Goal: Navigation & Orientation: Understand site structure

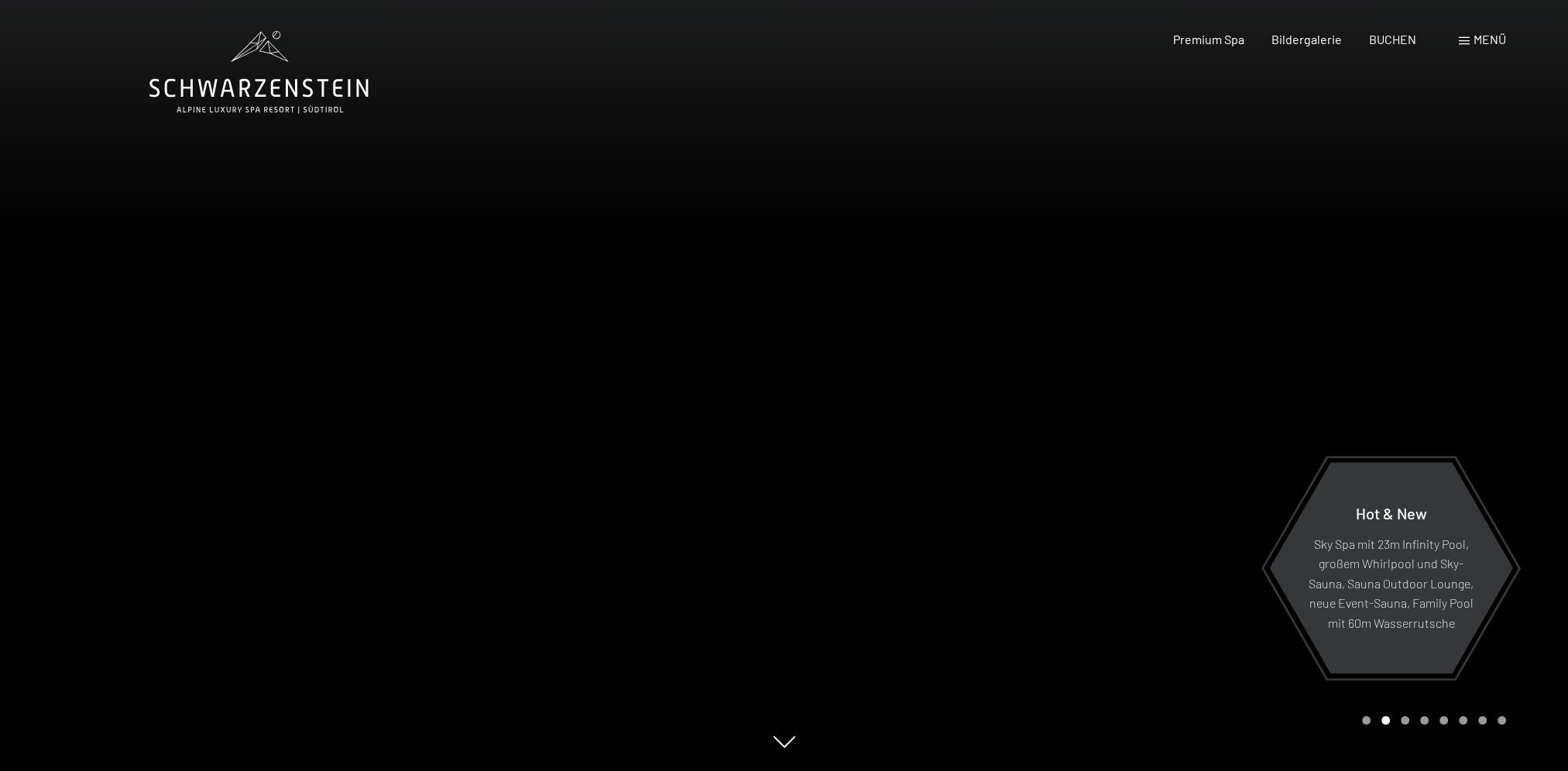
click at [1464, 37] on span at bounding box center [1463, 41] width 10 height 8
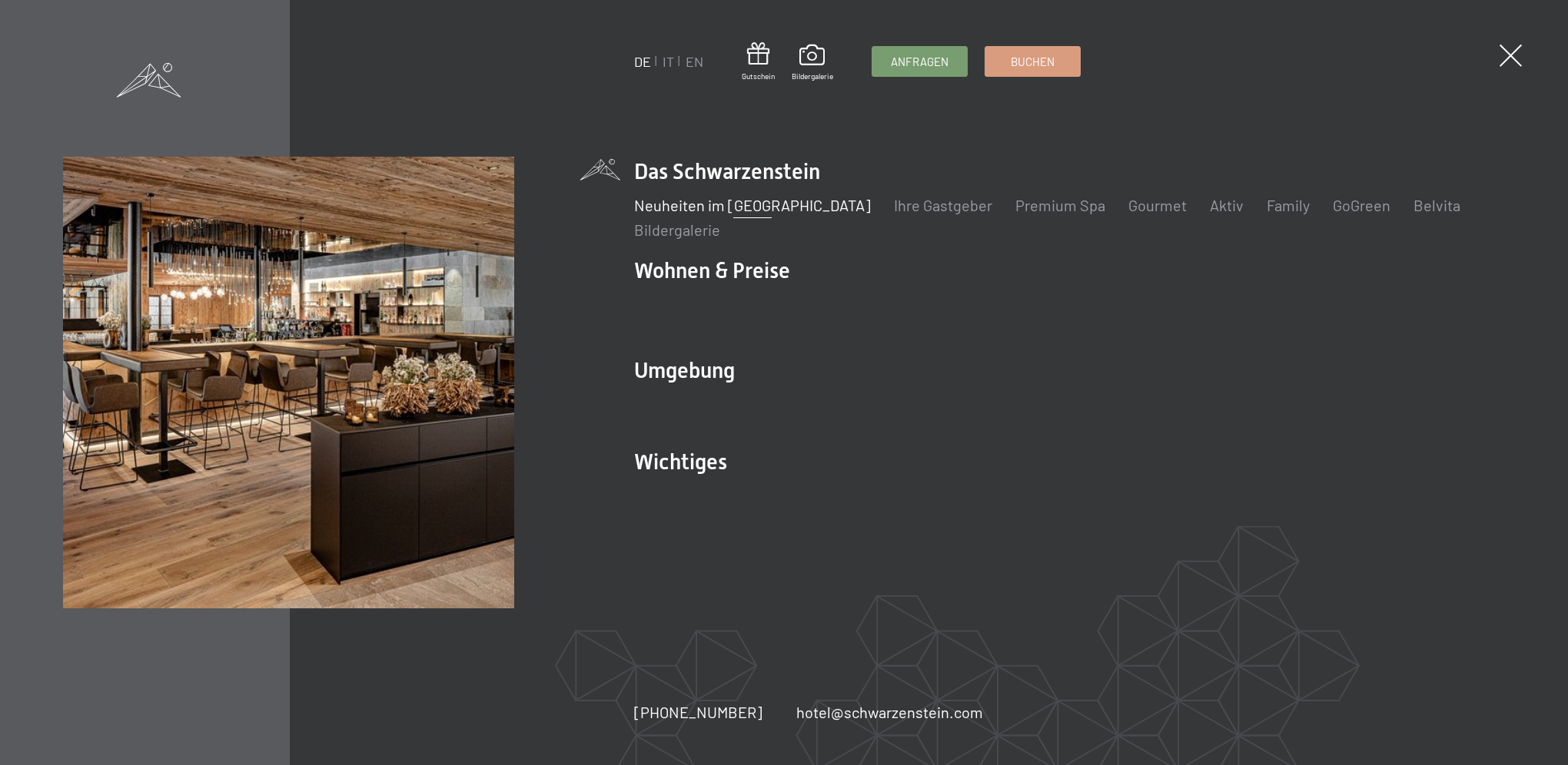
click at [719, 210] on link "Neuheiten im [GEOGRAPHIC_DATA]" at bounding box center [752, 206] width 237 height 19
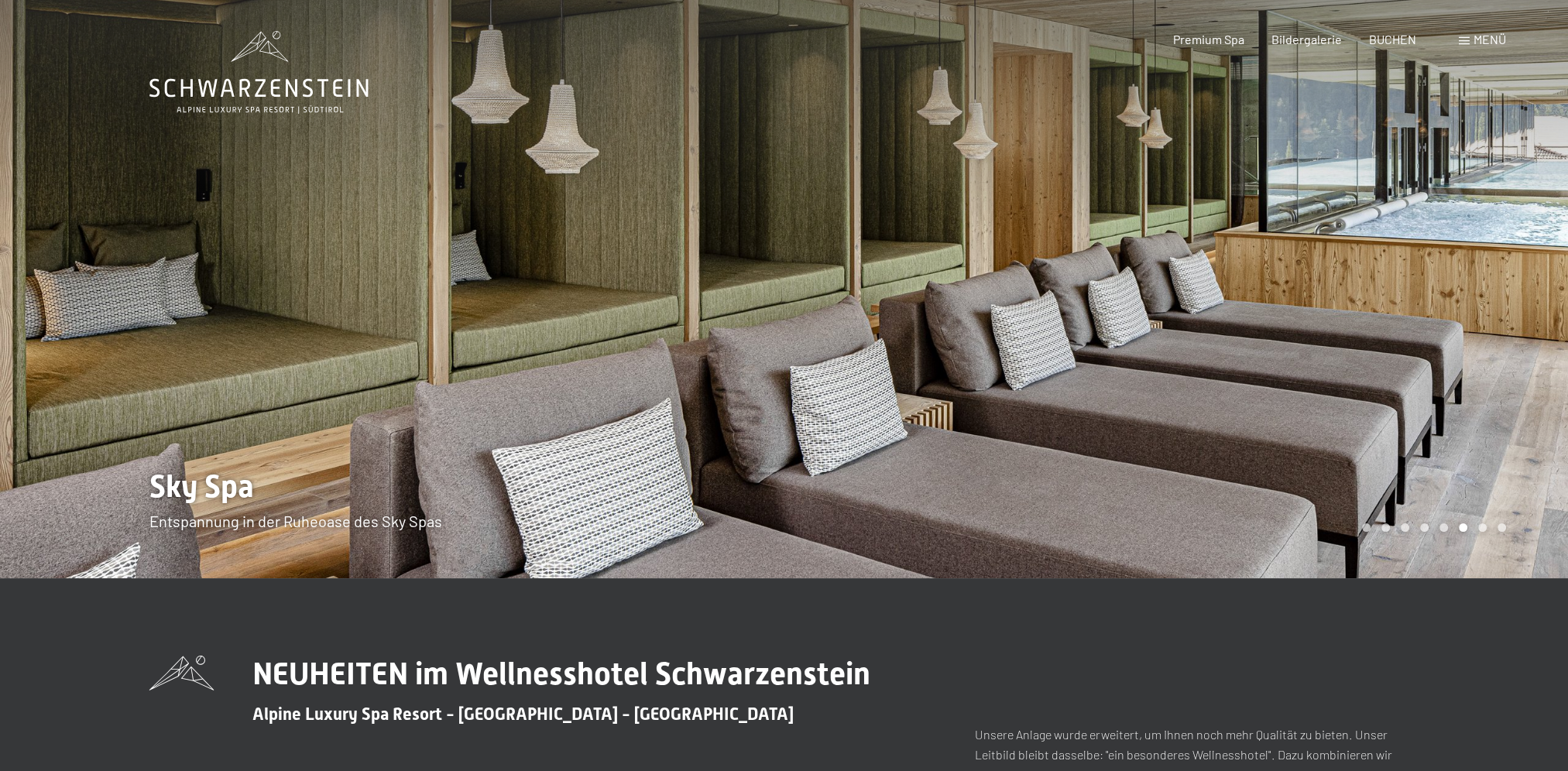
click at [1500, 523] on div at bounding box center [1176, 289] width 784 height 578
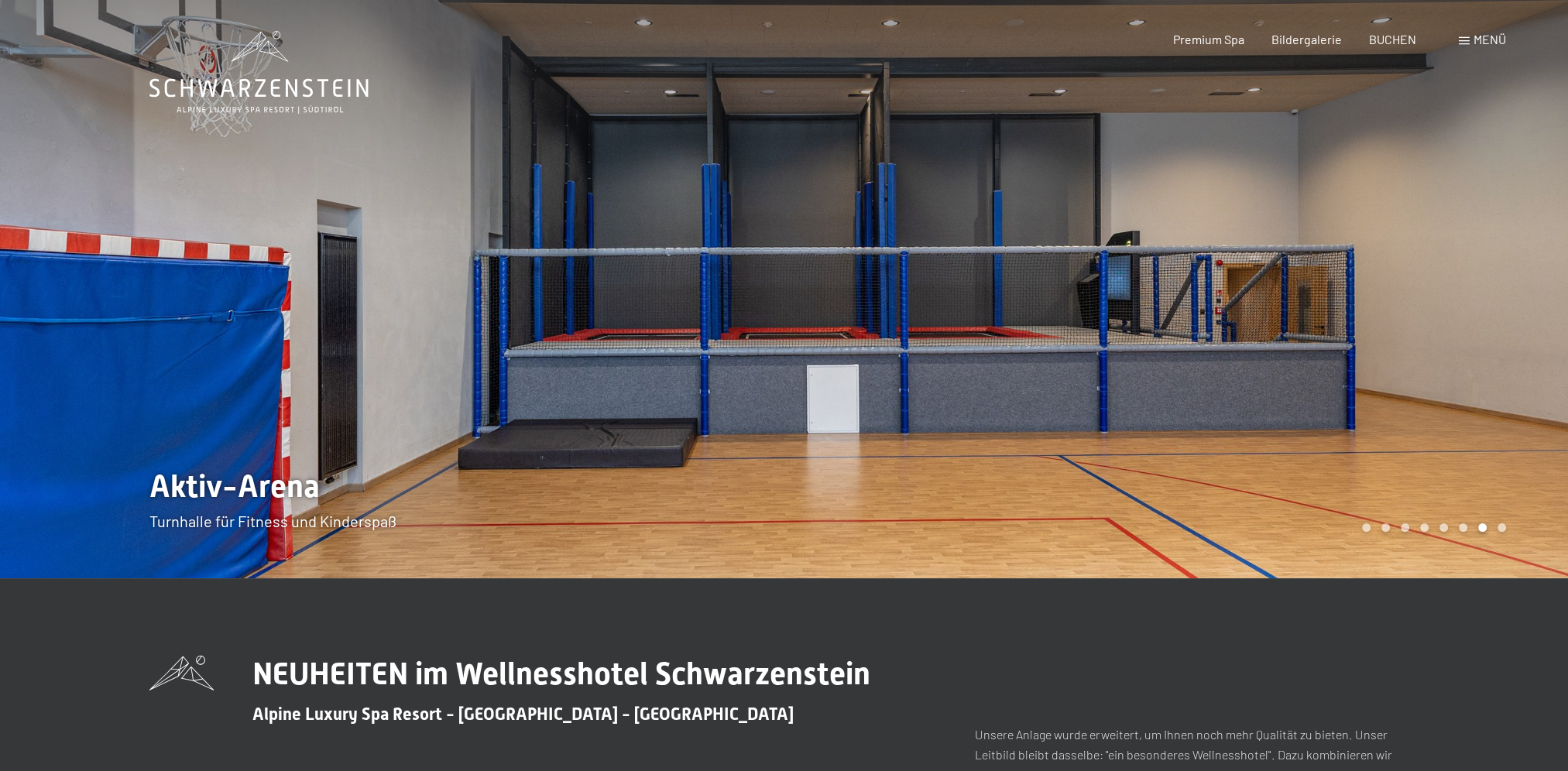
click at [1502, 524] on div "Carousel Page 8" at bounding box center [1501, 528] width 9 height 9
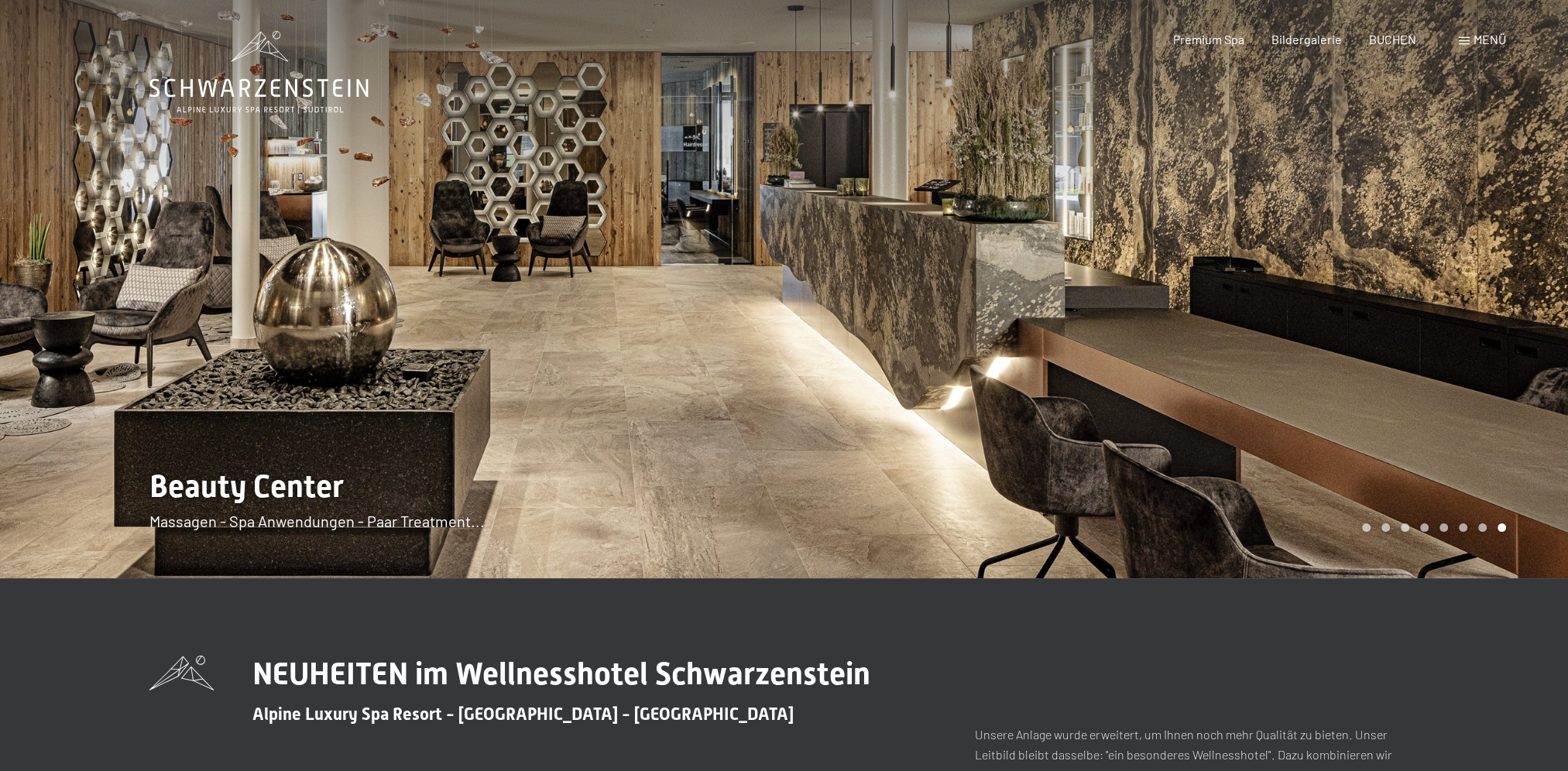
click at [1502, 521] on div at bounding box center [1176, 289] width 784 height 578
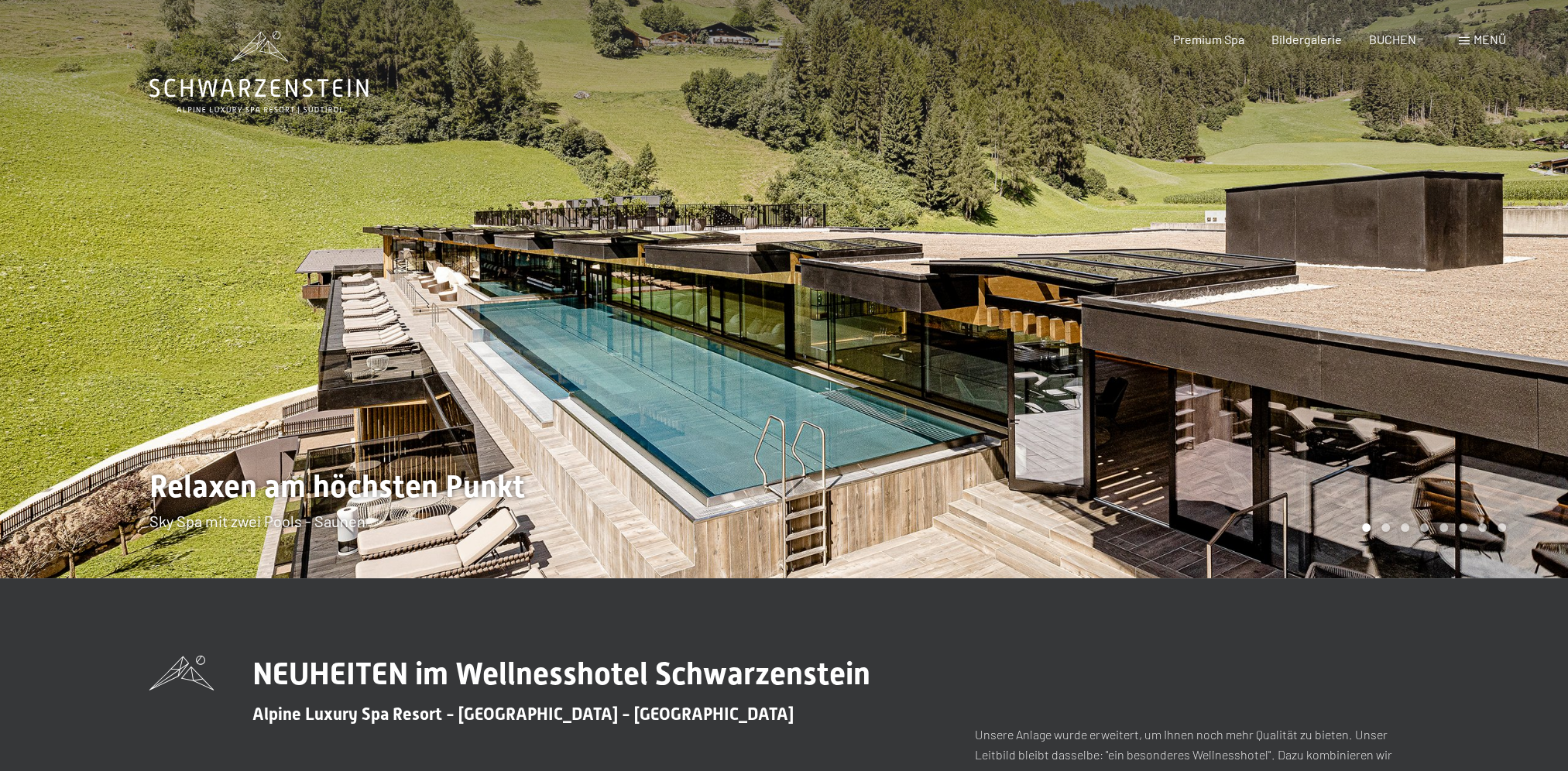
click at [1502, 521] on div at bounding box center [1176, 289] width 784 height 578
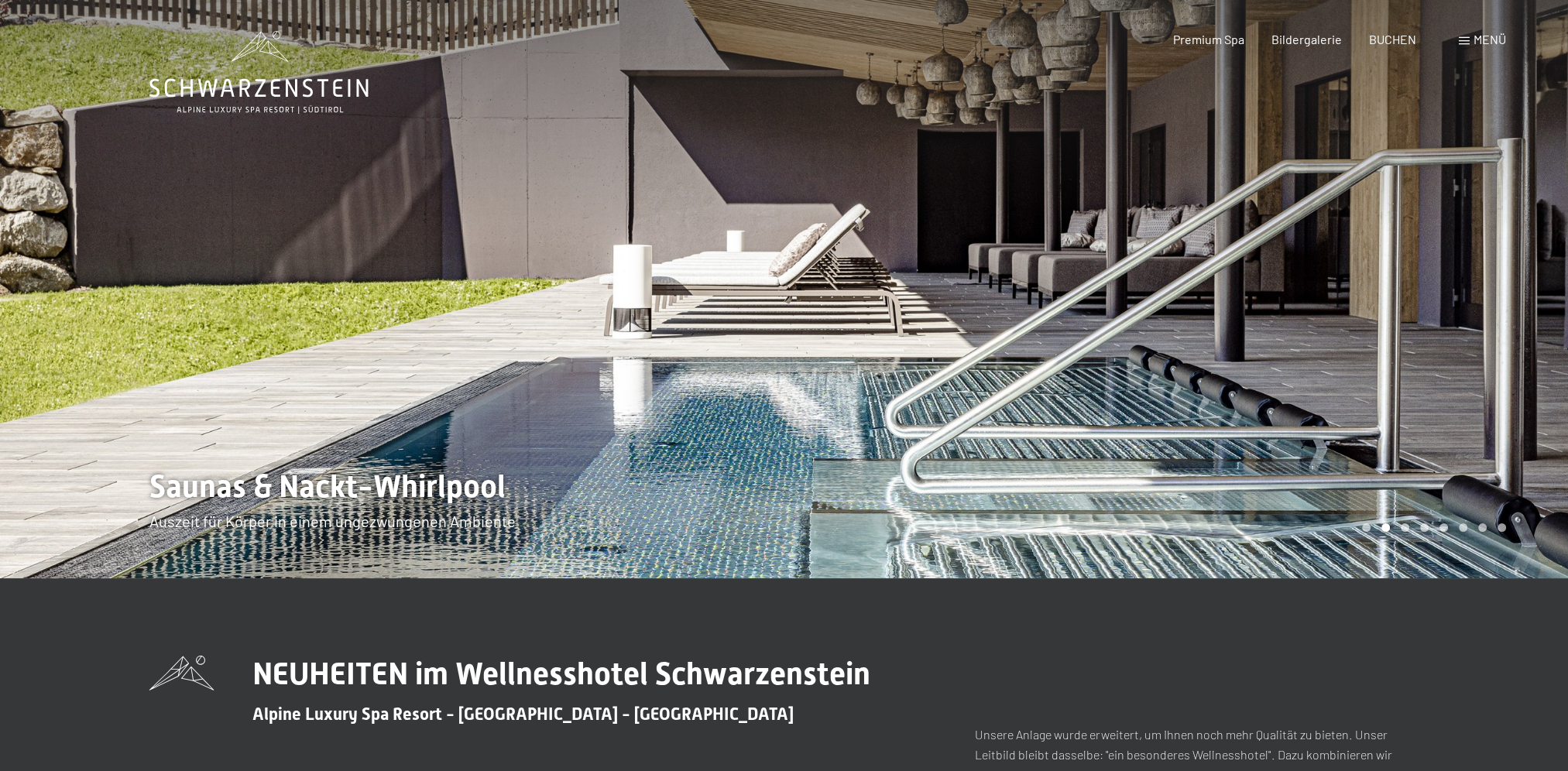
click at [1502, 521] on div at bounding box center [1176, 289] width 784 height 578
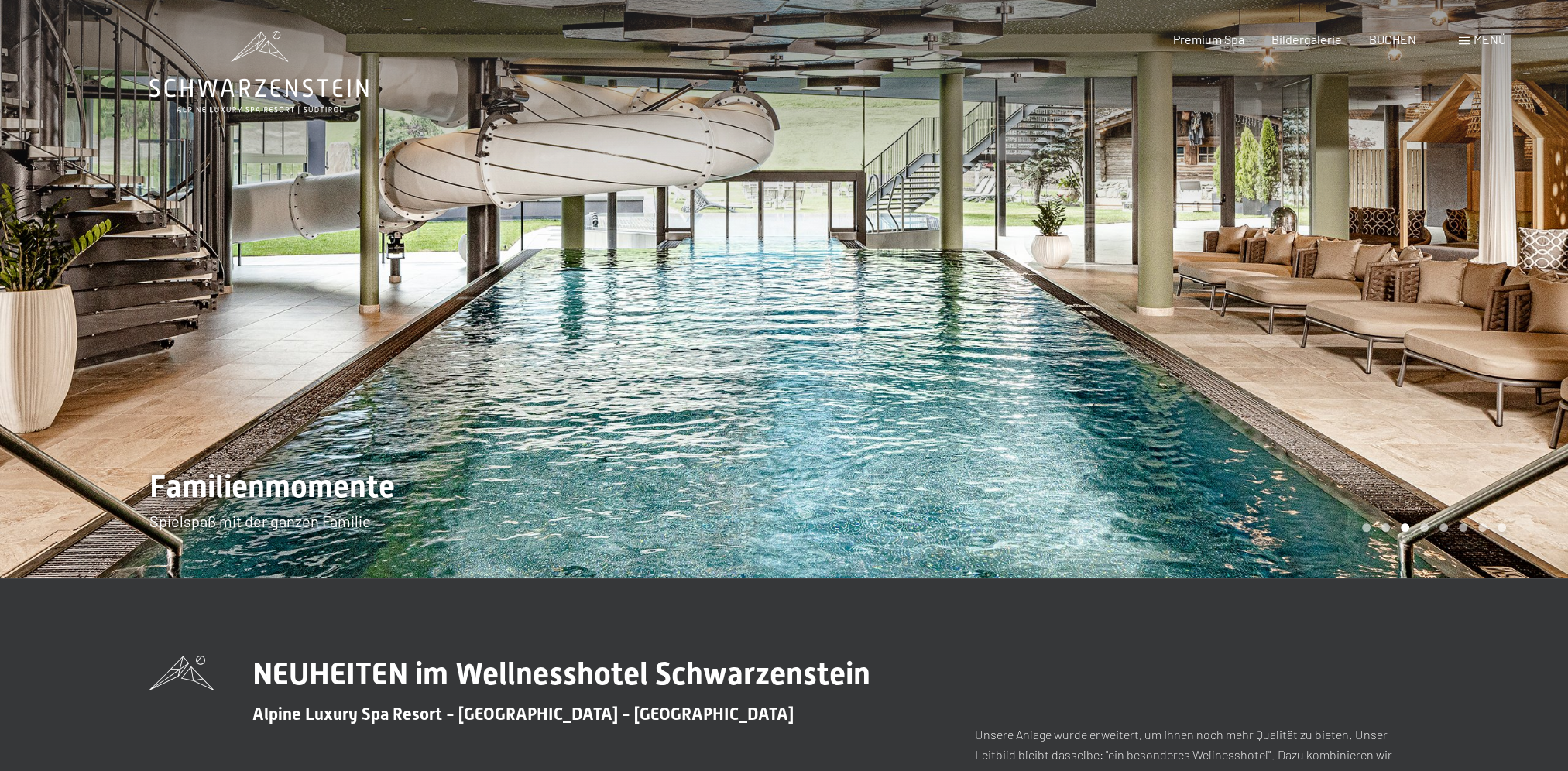
click at [1502, 521] on div at bounding box center [1176, 289] width 784 height 578
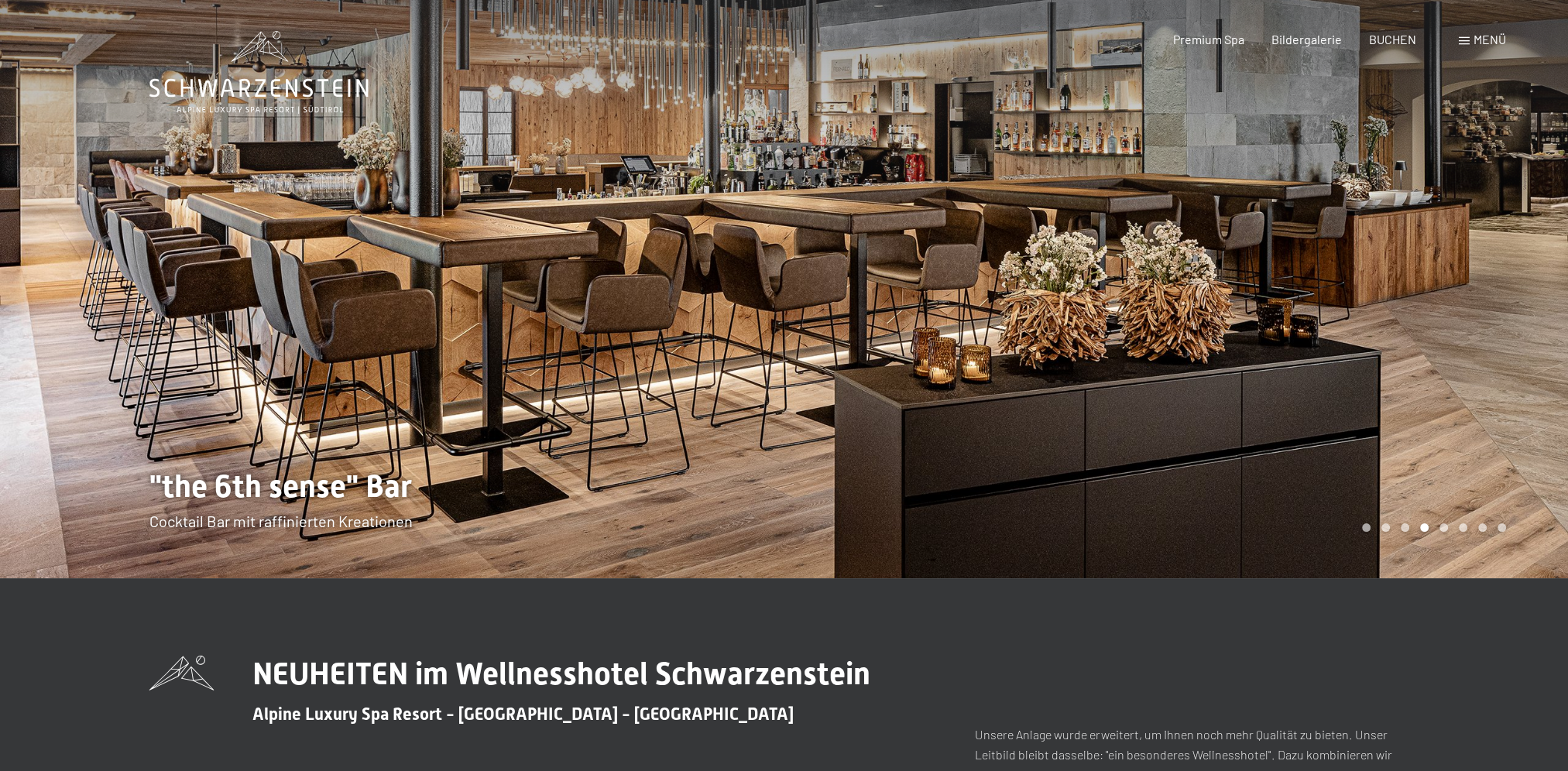
click at [1502, 521] on div at bounding box center [1176, 289] width 784 height 578
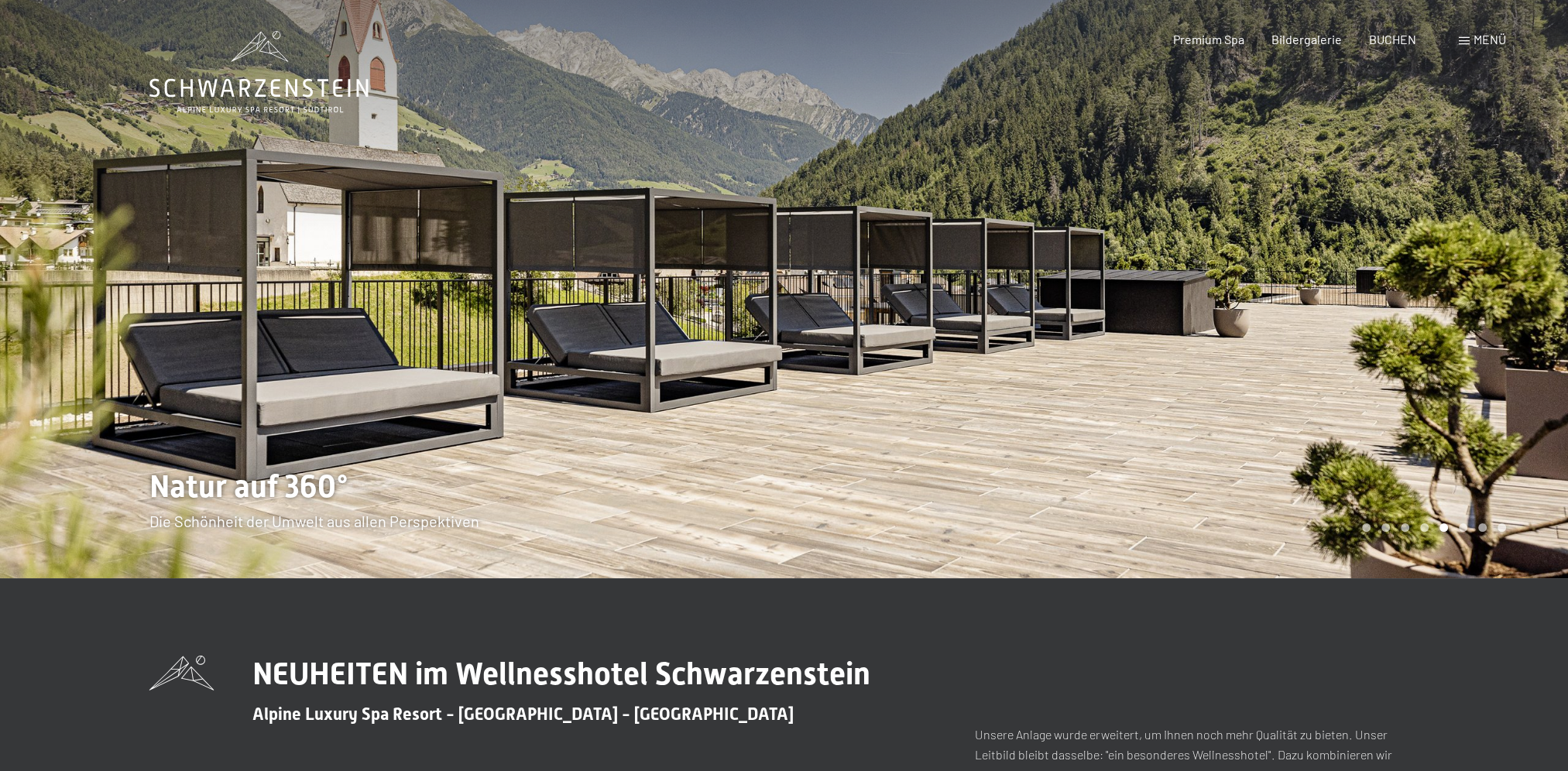
click at [1502, 521] on div at bounding box center [1176, 289] width 784 height 578
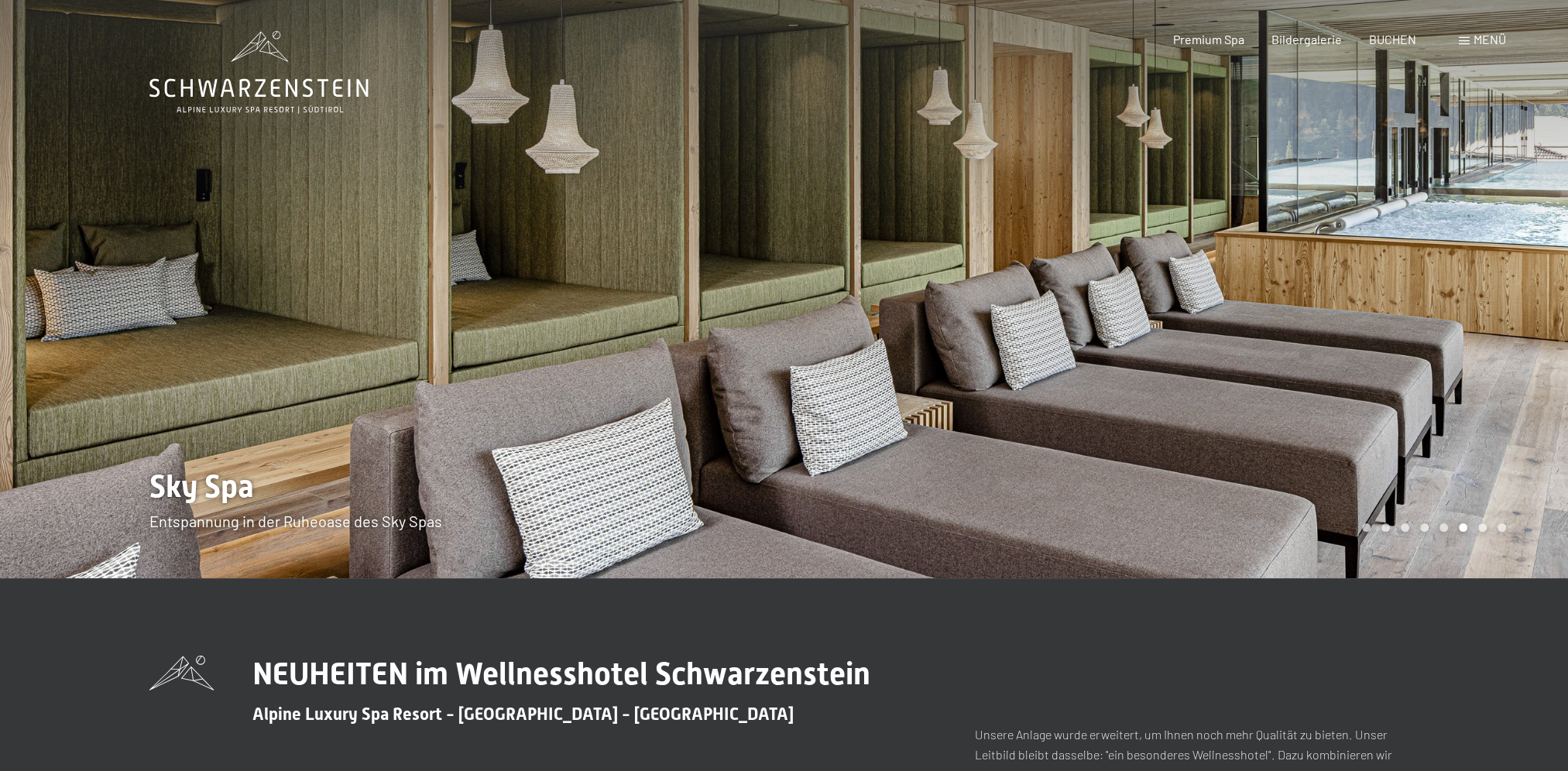
click at [1465, 41] on span at bounding box center [1463, 41] width 10 height 8
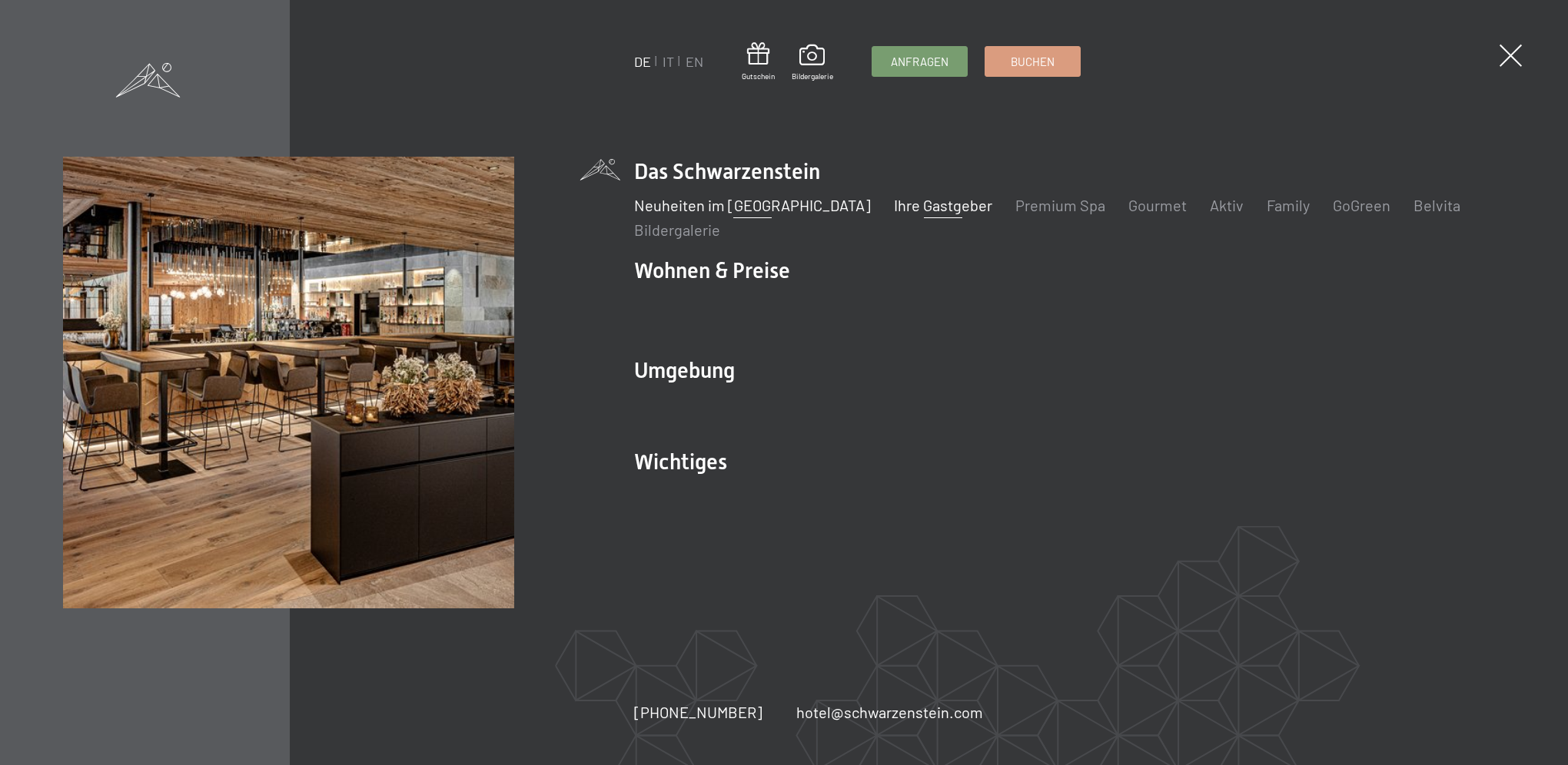
click at [917, 207] on link "Ihre Gastgeber" at bounding box center [942, 206] width 98 height 19
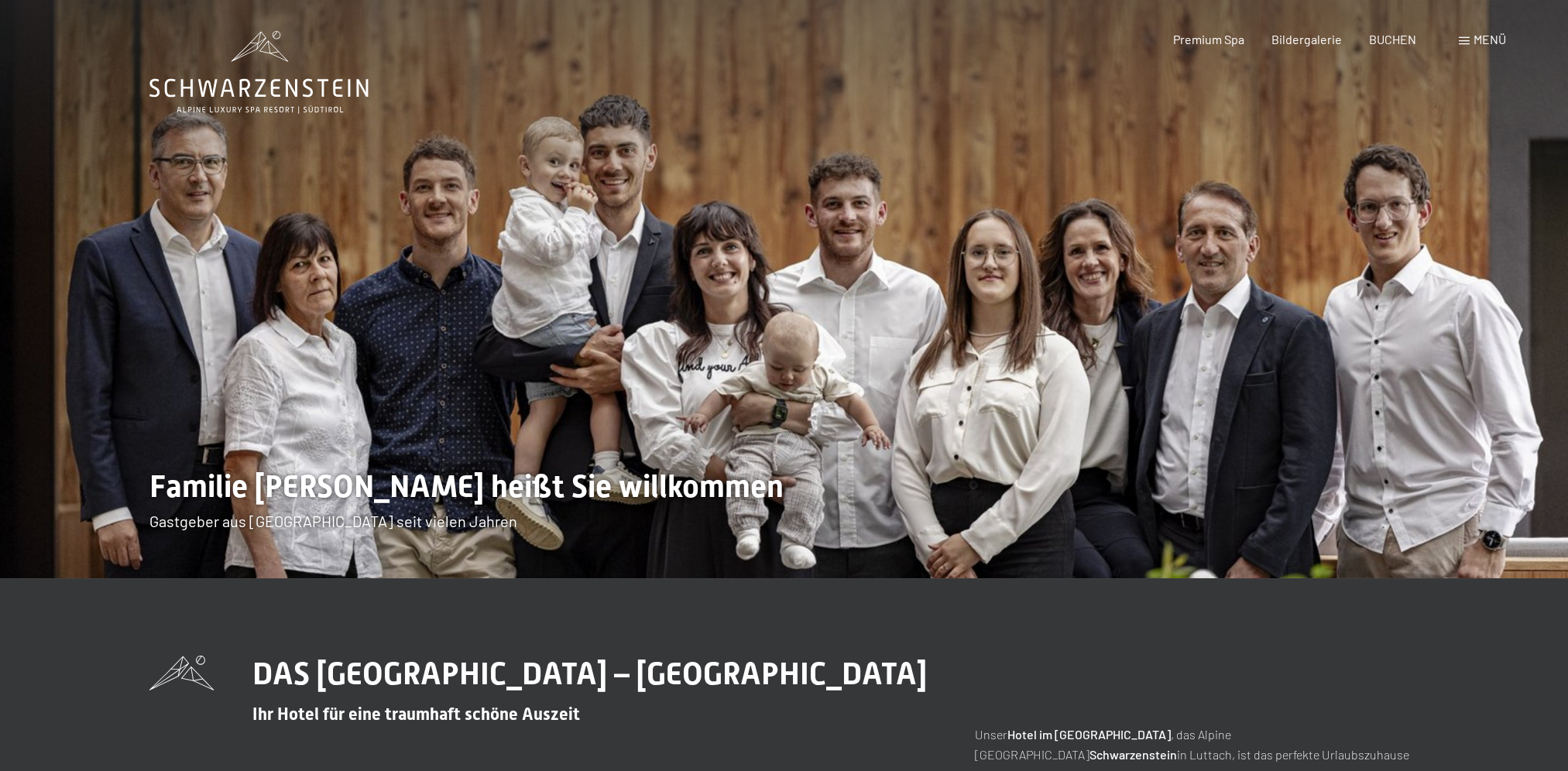
click at [1462, 36] on div "Menü" at bounding box center [1482, 40] width 48 height 17
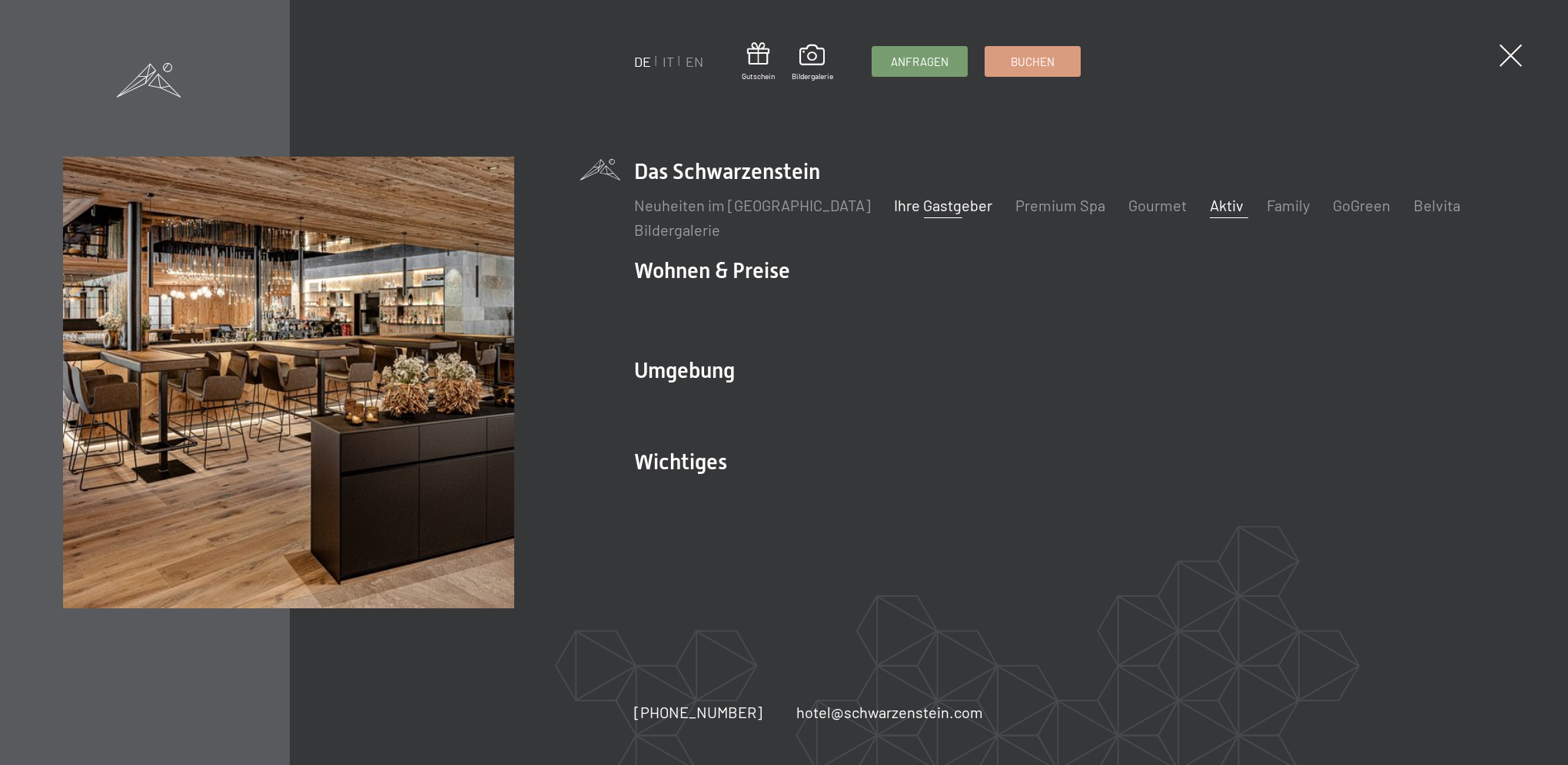
click at [1209, 209] on link "Aktiv" at bounding box center [1226, 206] width 34 height 19
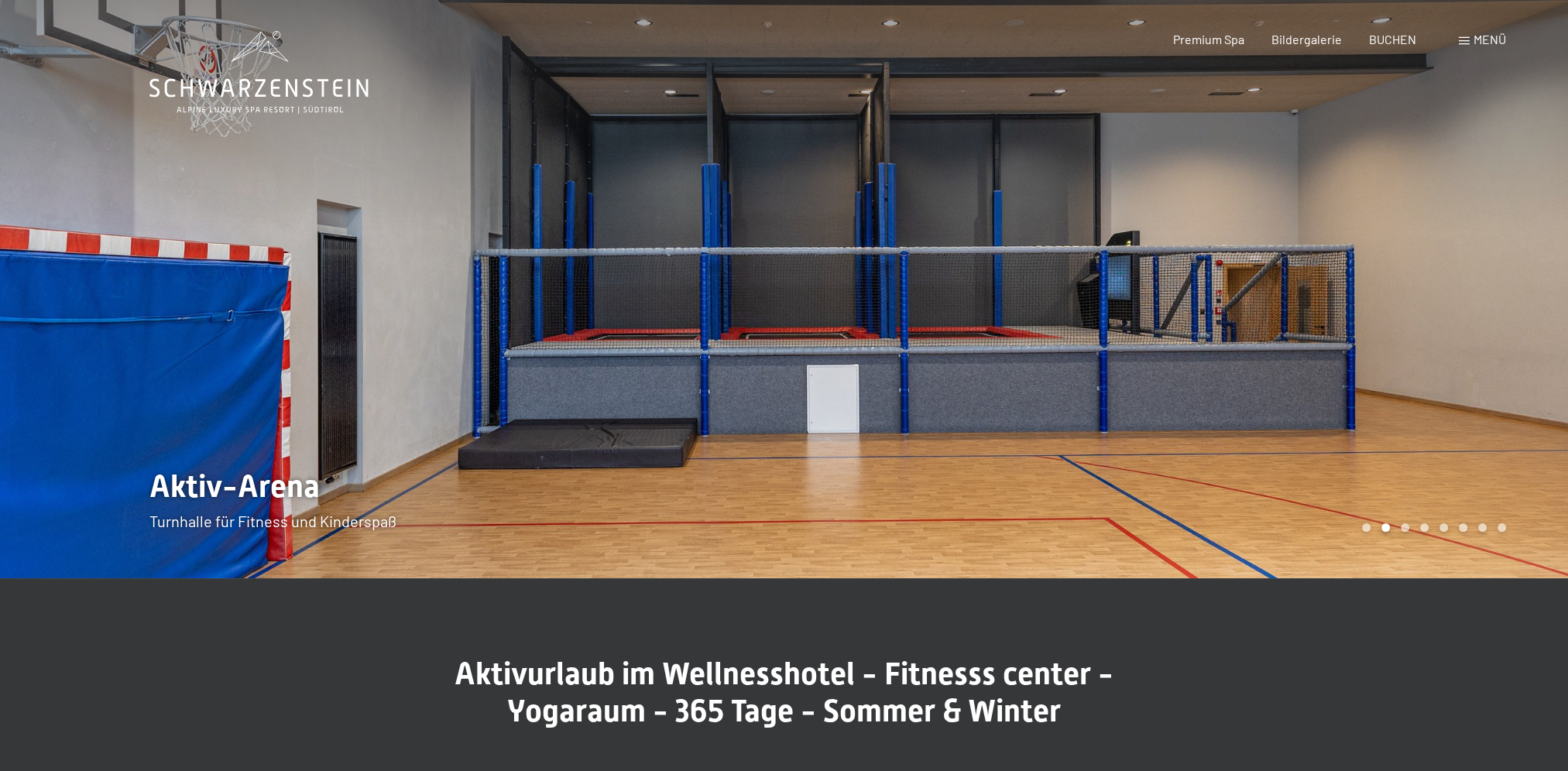
click at [1419, 470] on div at bounding box center [1176, 289] width 784 height 578
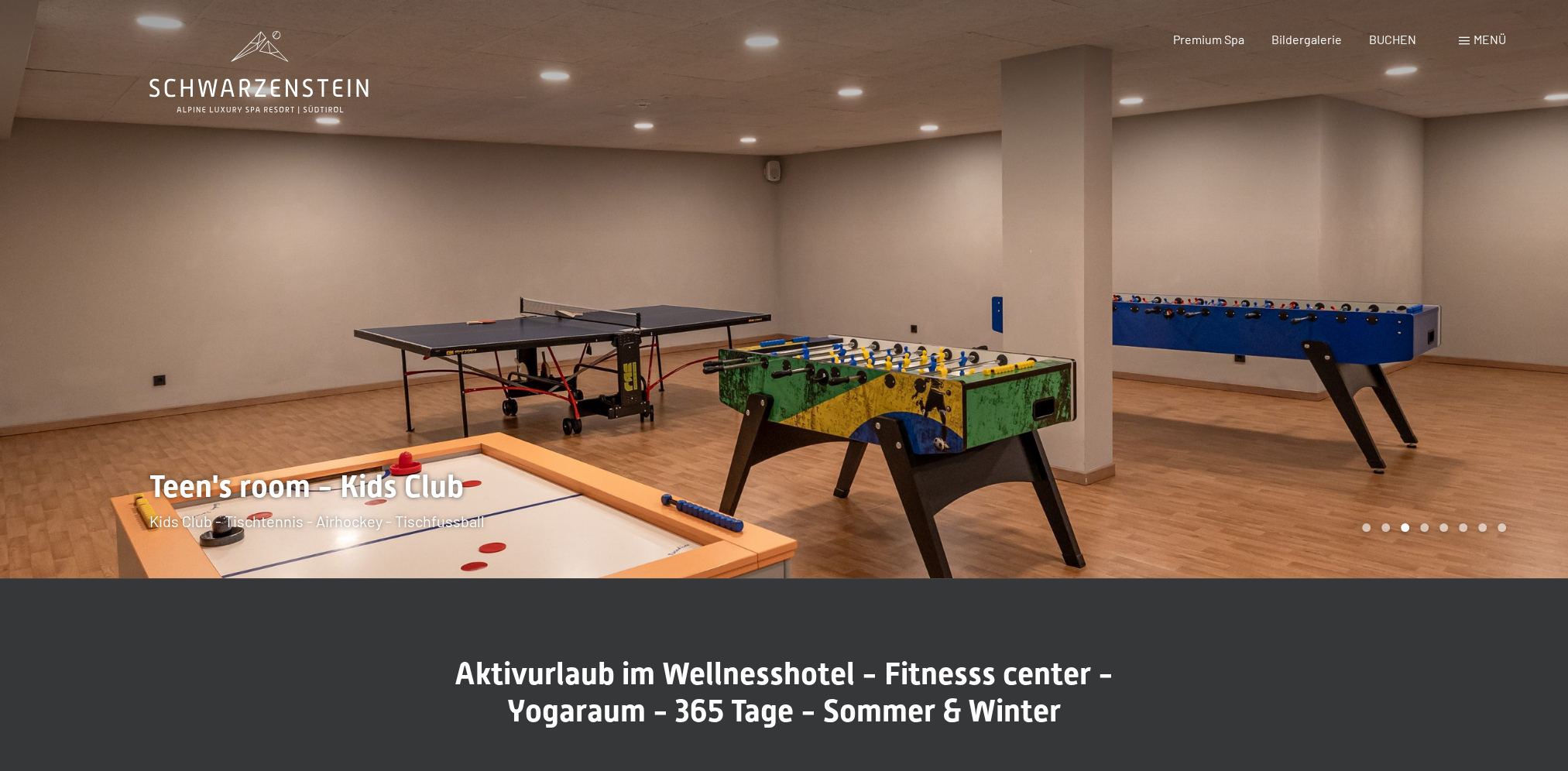
click at [1419, 470] on div at bounding box center [1176, 289] width 784 height 578
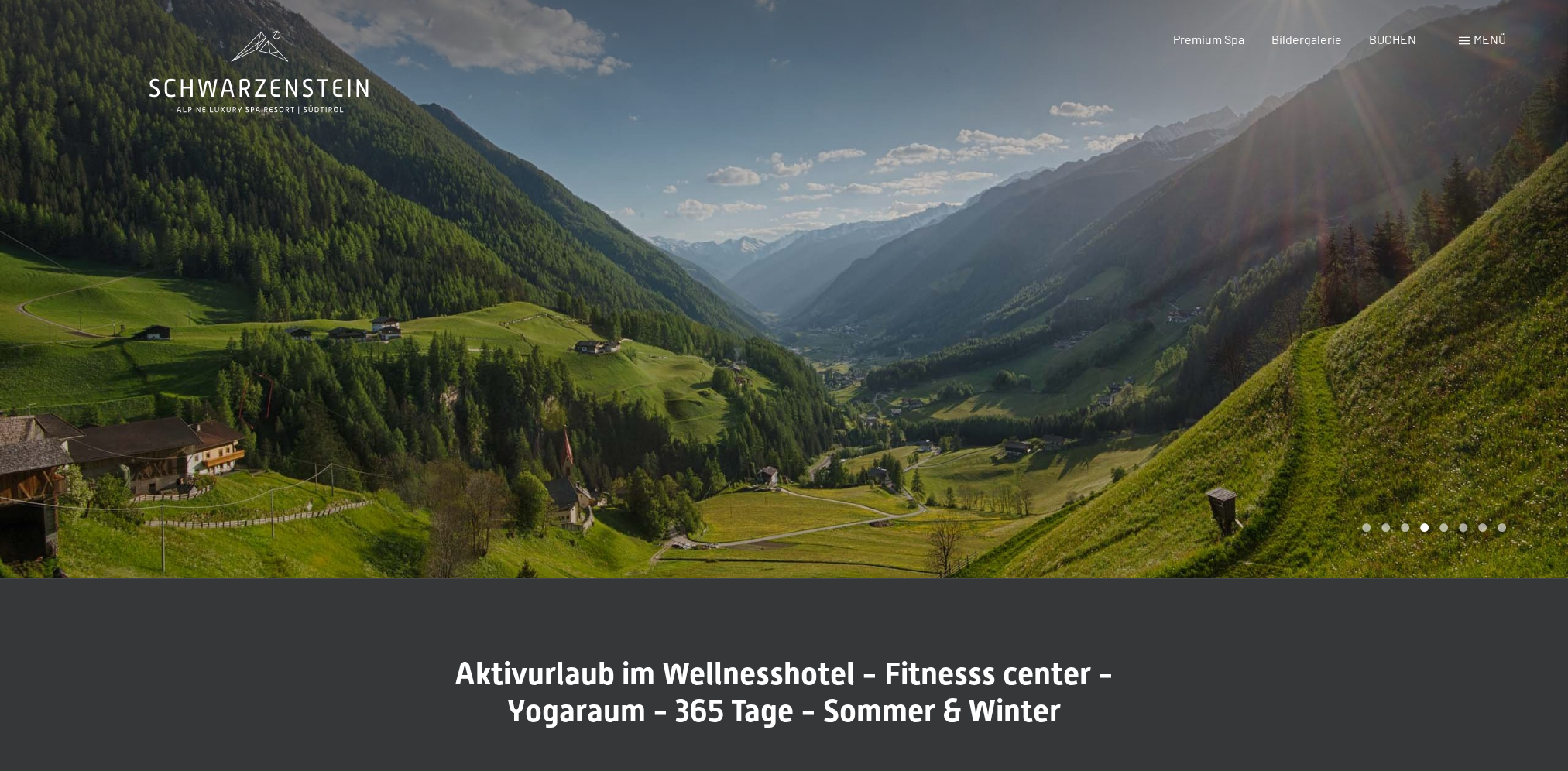
click at [1419, 470] on div at bounding box center [1176, 289] width 784 height 578
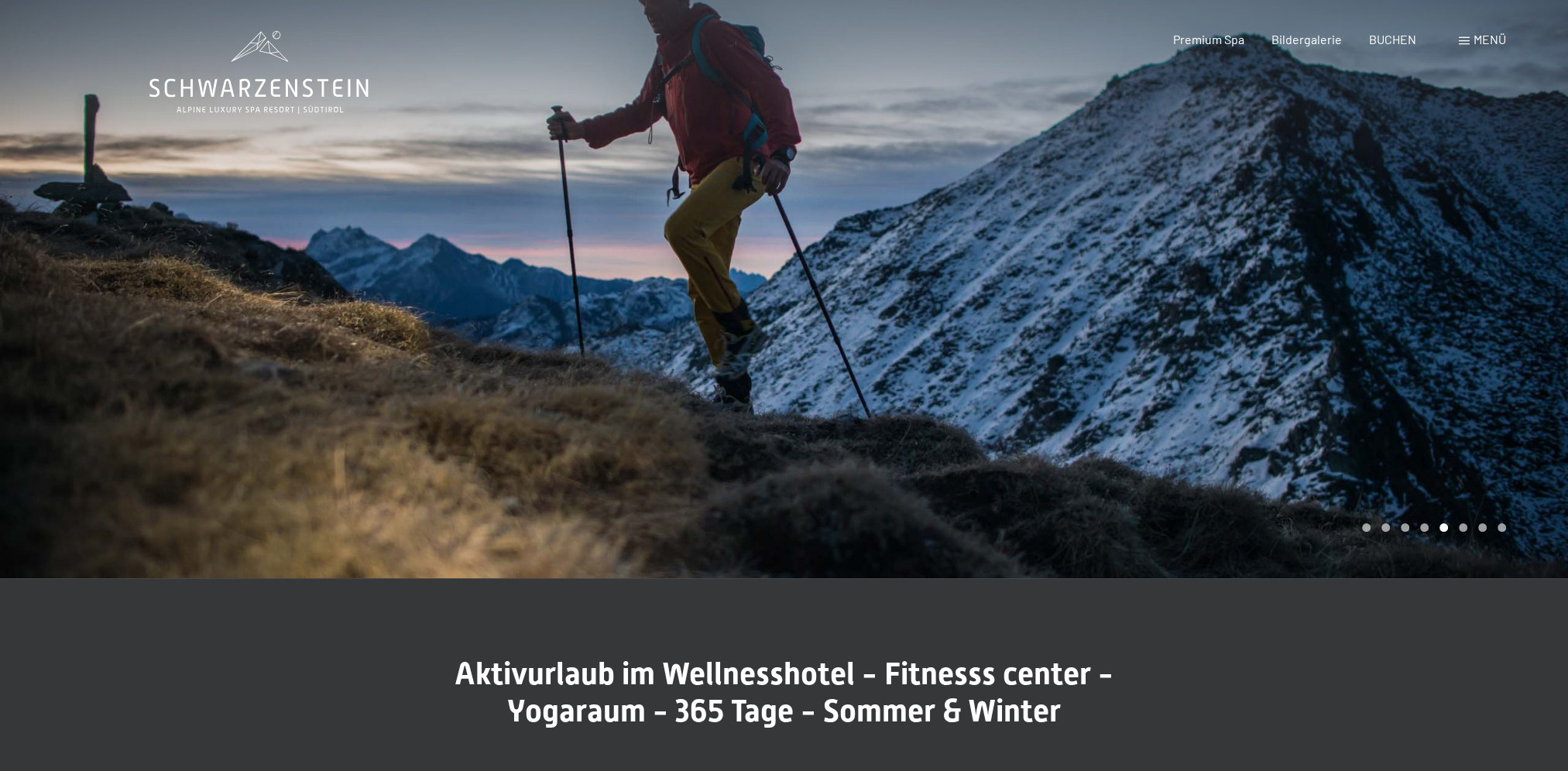
click at [1419, 470] on div at bounding box center [1176, 289] width 784 height 578
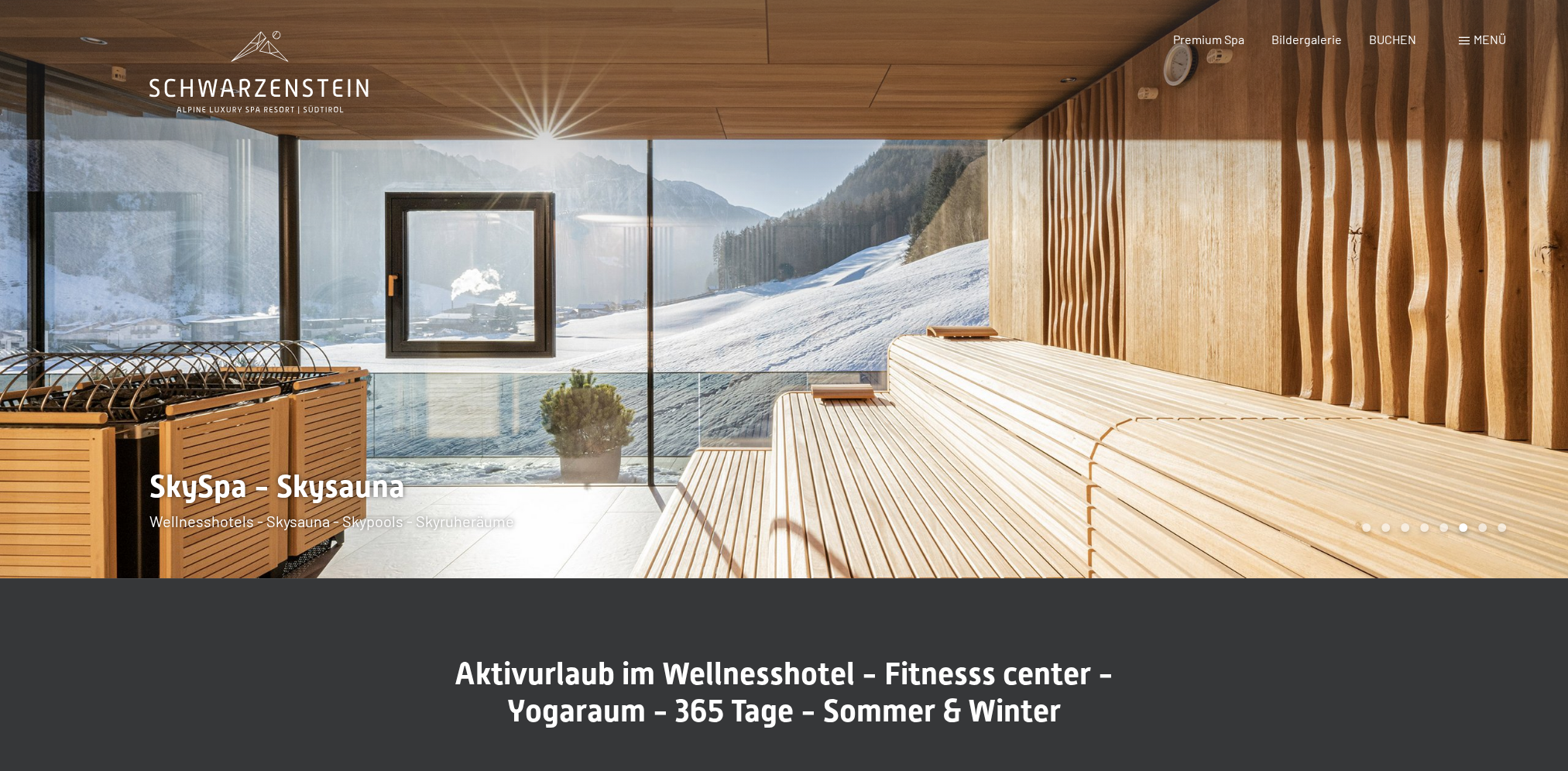
click at [1419, 468] on div at bounding box center [1176, 289] width 784 height 578
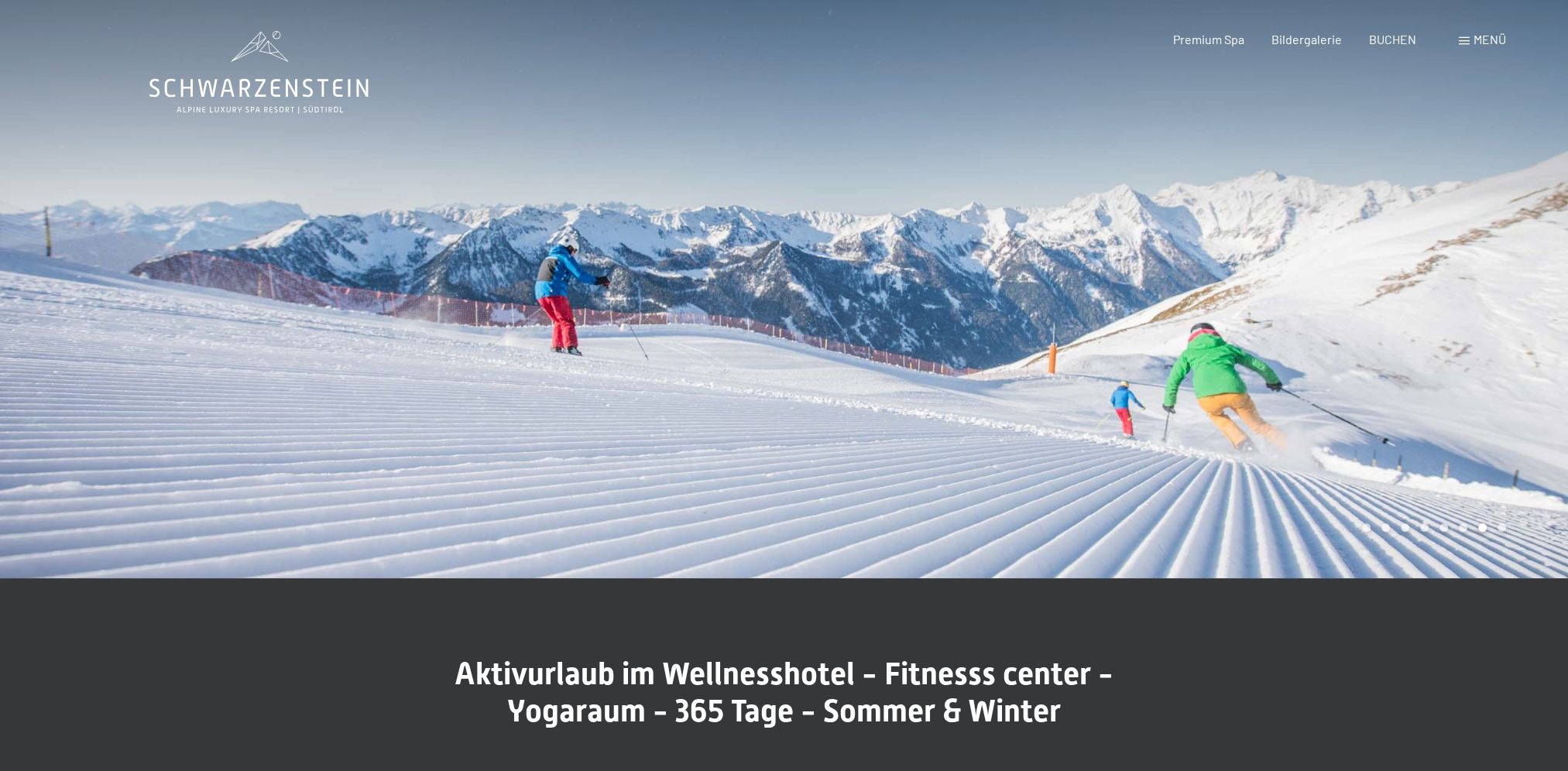
click at [1419, 467] on div at bounding box center [1176, 289] width 784 height 578
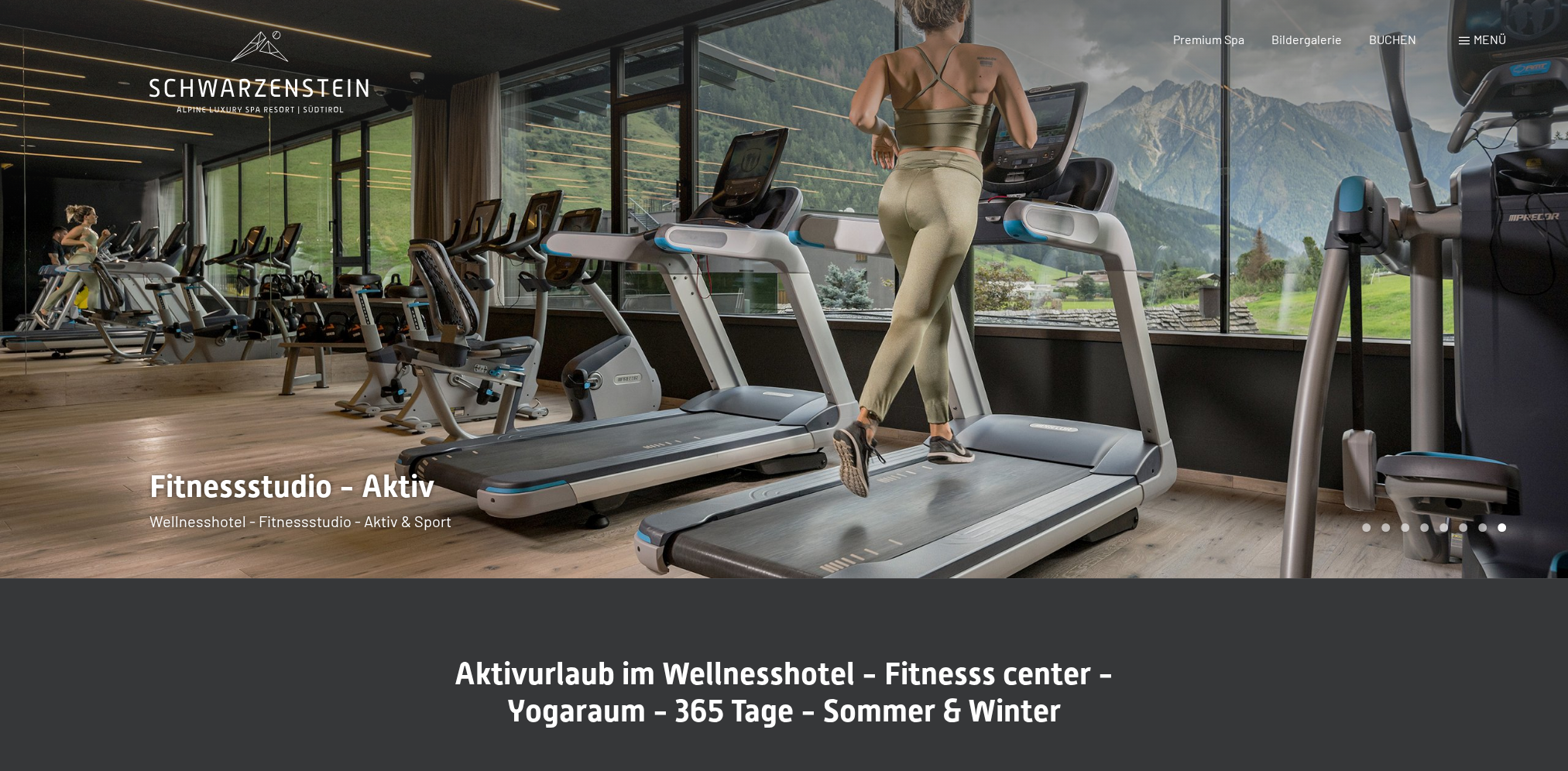
click at [1419, 467] on div at bounding box center [1176, 289] width 784 height 578
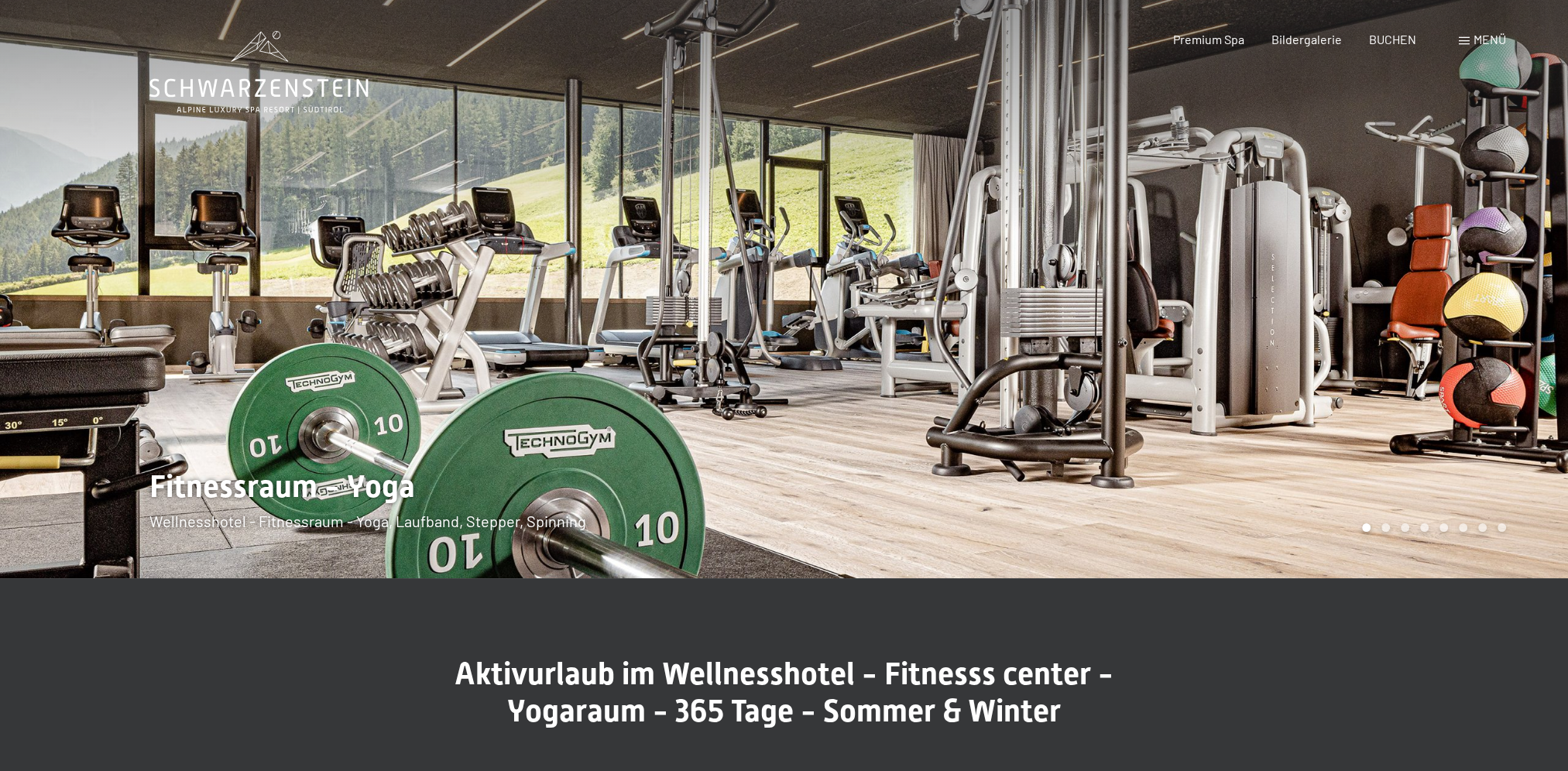
click at [1419, 467] on div at bounding box center [1176, 289] width 784 height 578
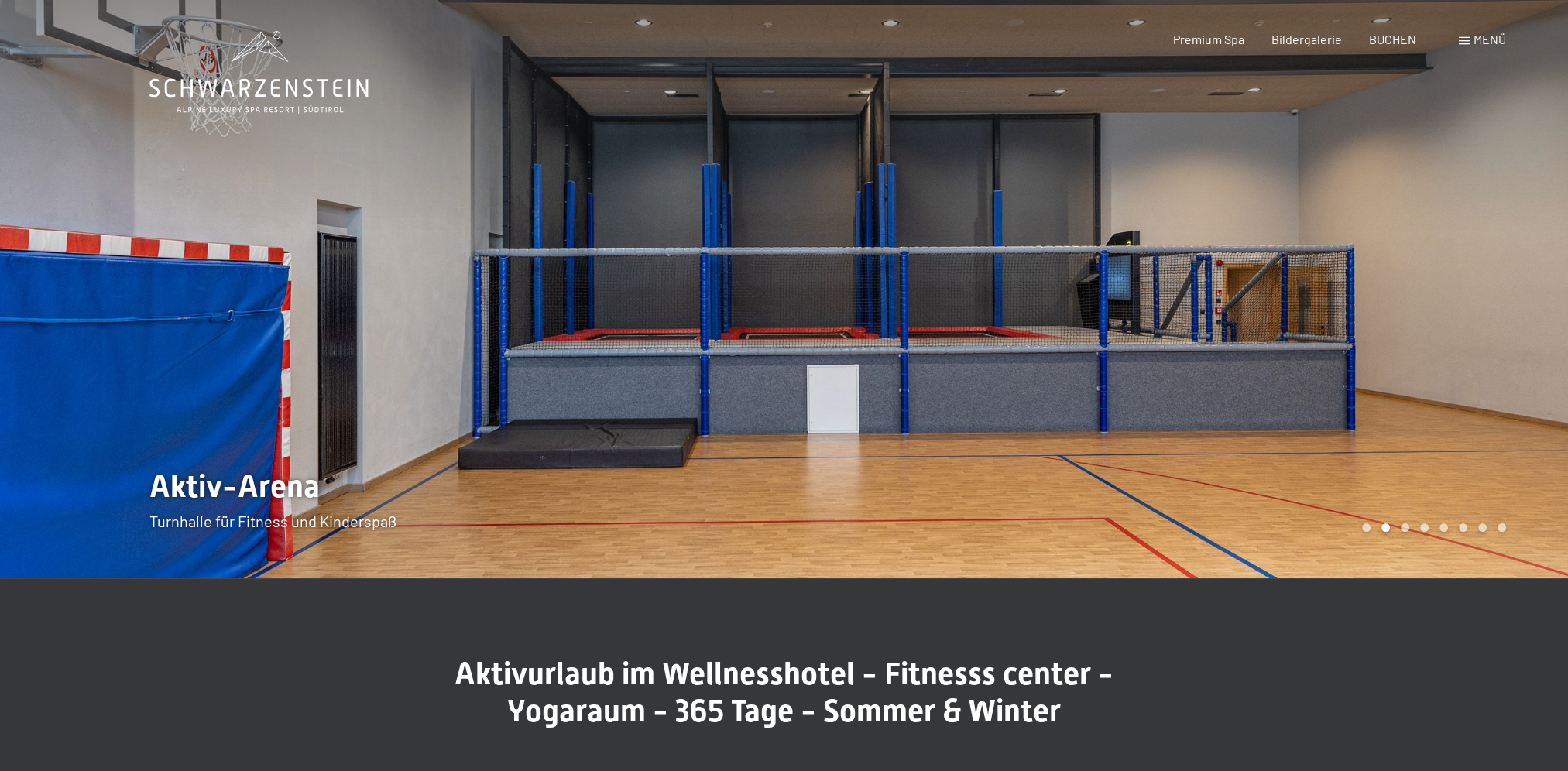
click at [1419, 467] on div at bounding box center [1176, 289] width 784 height 578
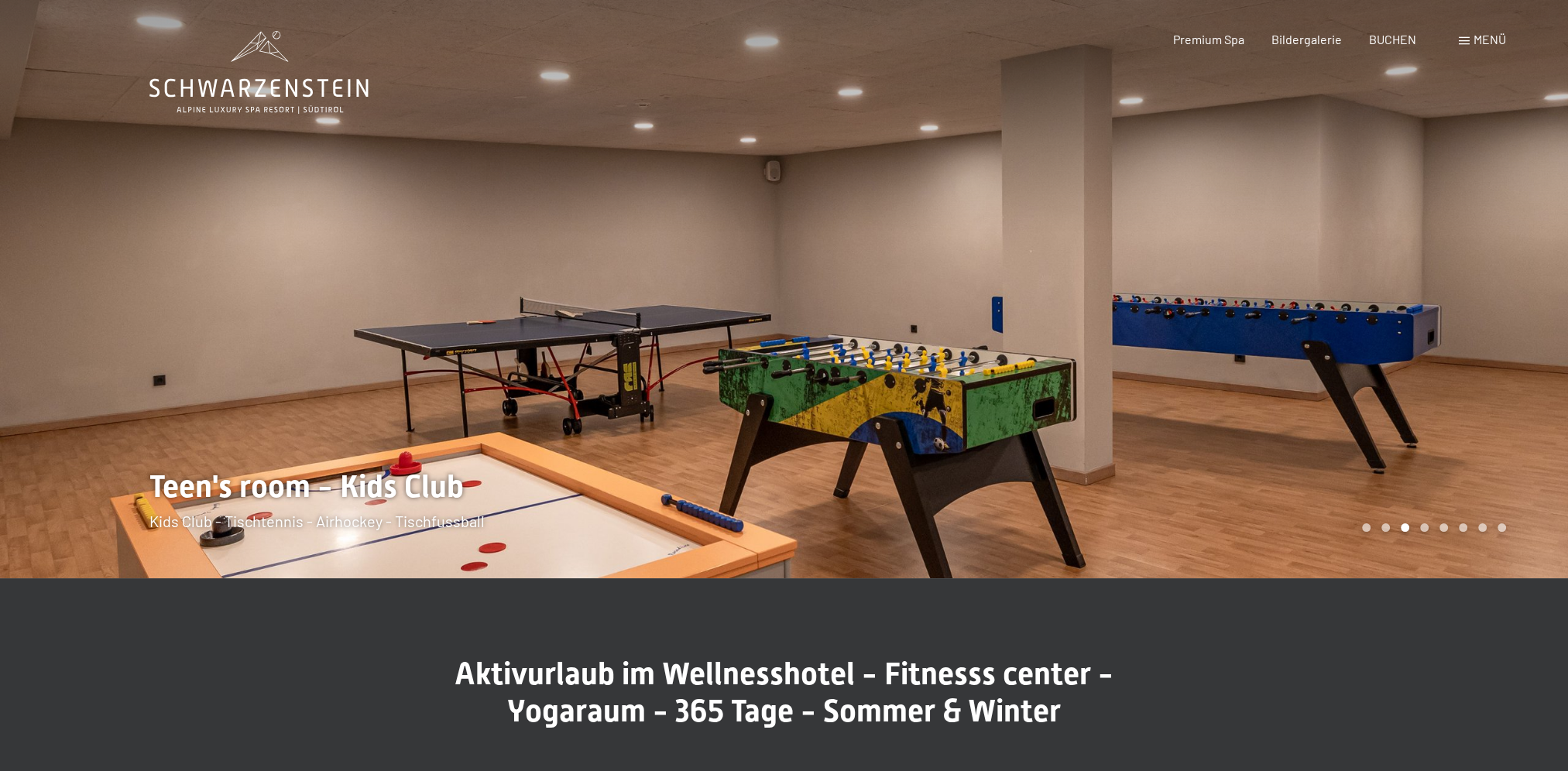
click at [1468, 47] on div "Menü" at bounding box center [1482, 40] width 48 height 17
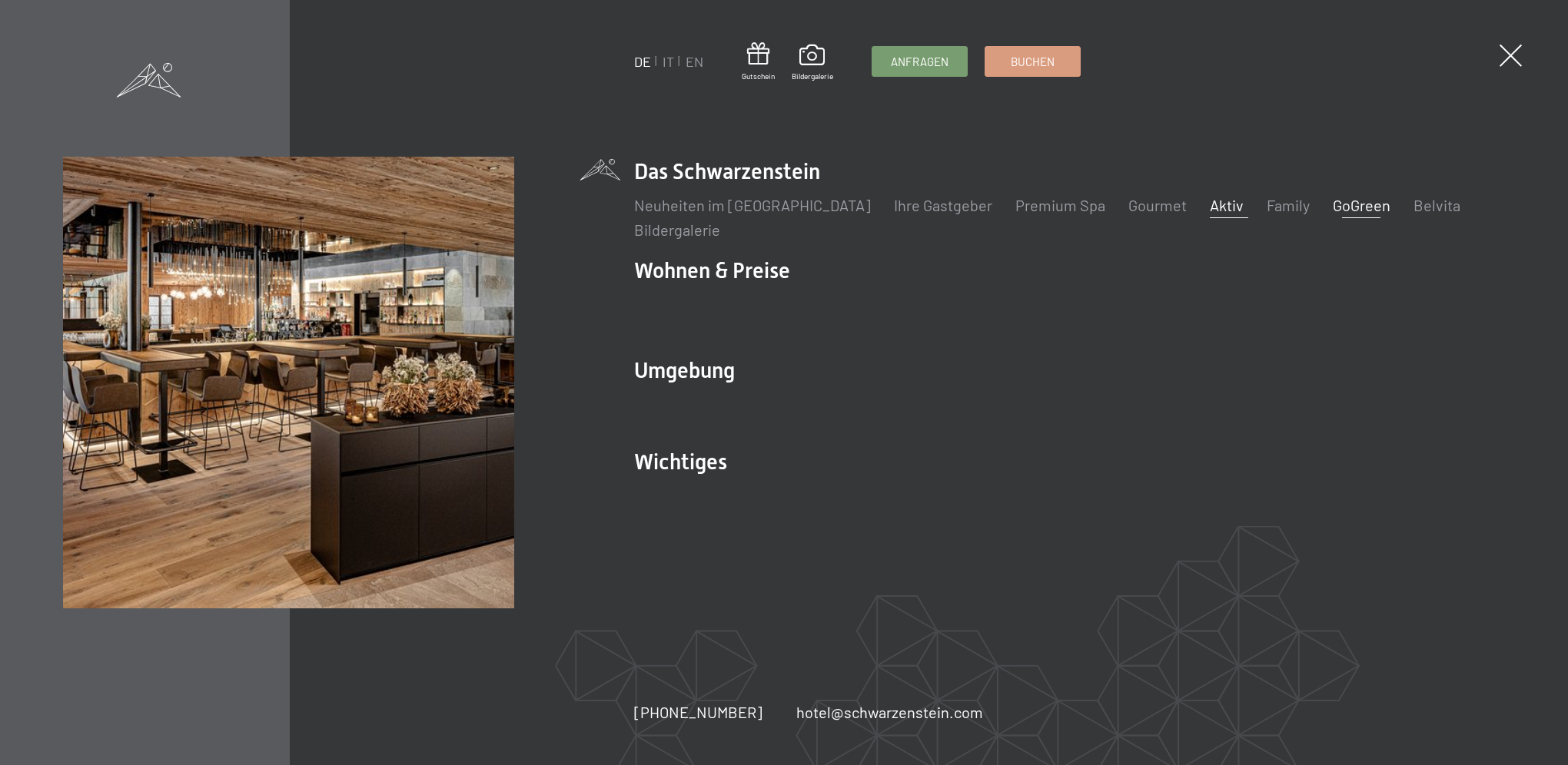
click at [1332, 207] on link "GoGreen" at bounding box center [1360, 206] width 58 height 19
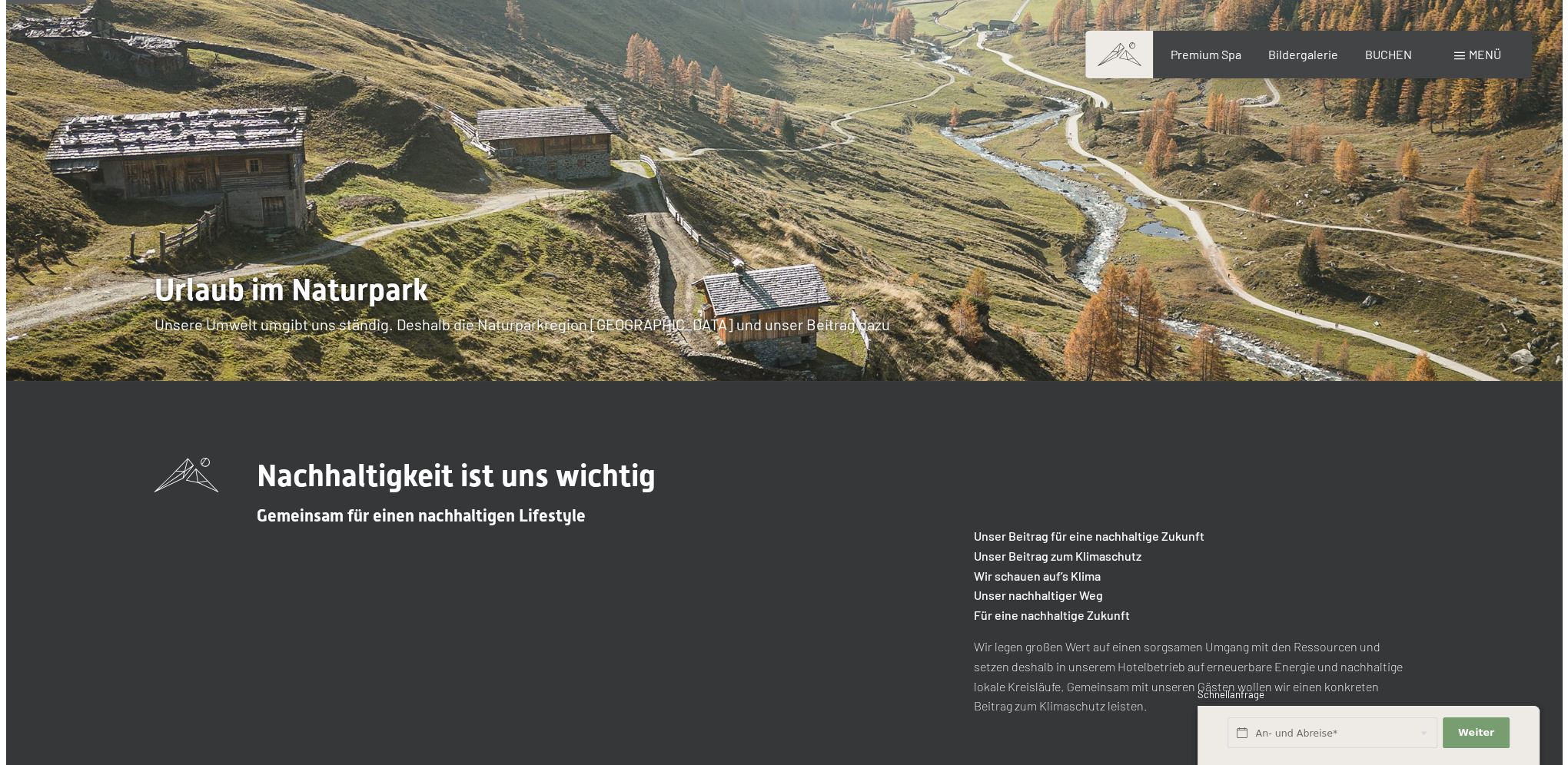
scroll to position [81, 0]
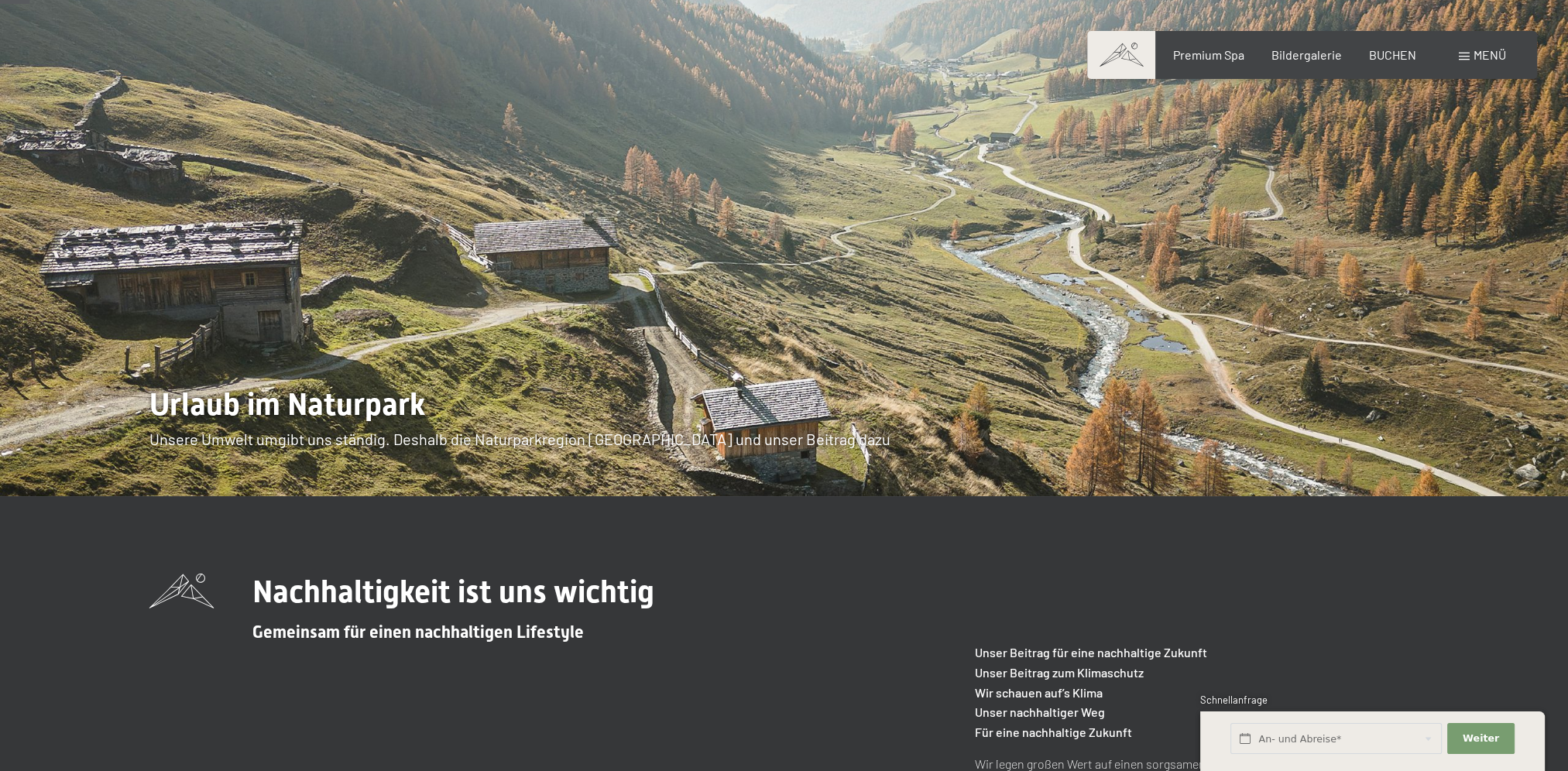
click at [1459, 52] on div "Buchen Anfragen Premium Spa Bildergalerie BUCHEN Menü DE IT EN Gutschein Bilder…" at bounding box center [1312, 55] width 388 height 17
click at [1463, 56] on span at bounding box center [1463, 56] width 10 height 8
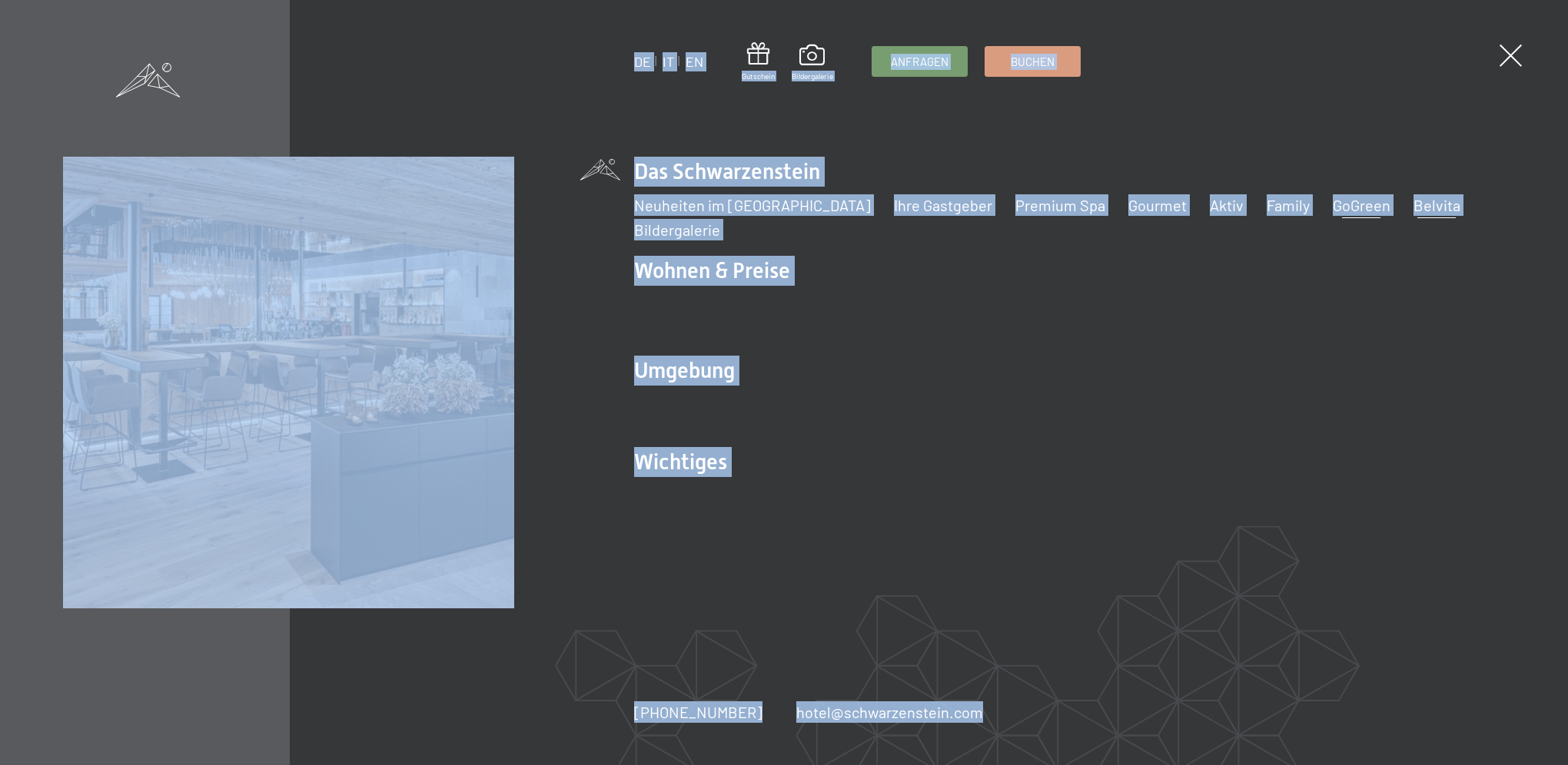
click at [1413, 209] on link "Belvita" at bounding box center [1437, 206] width 47 height 19
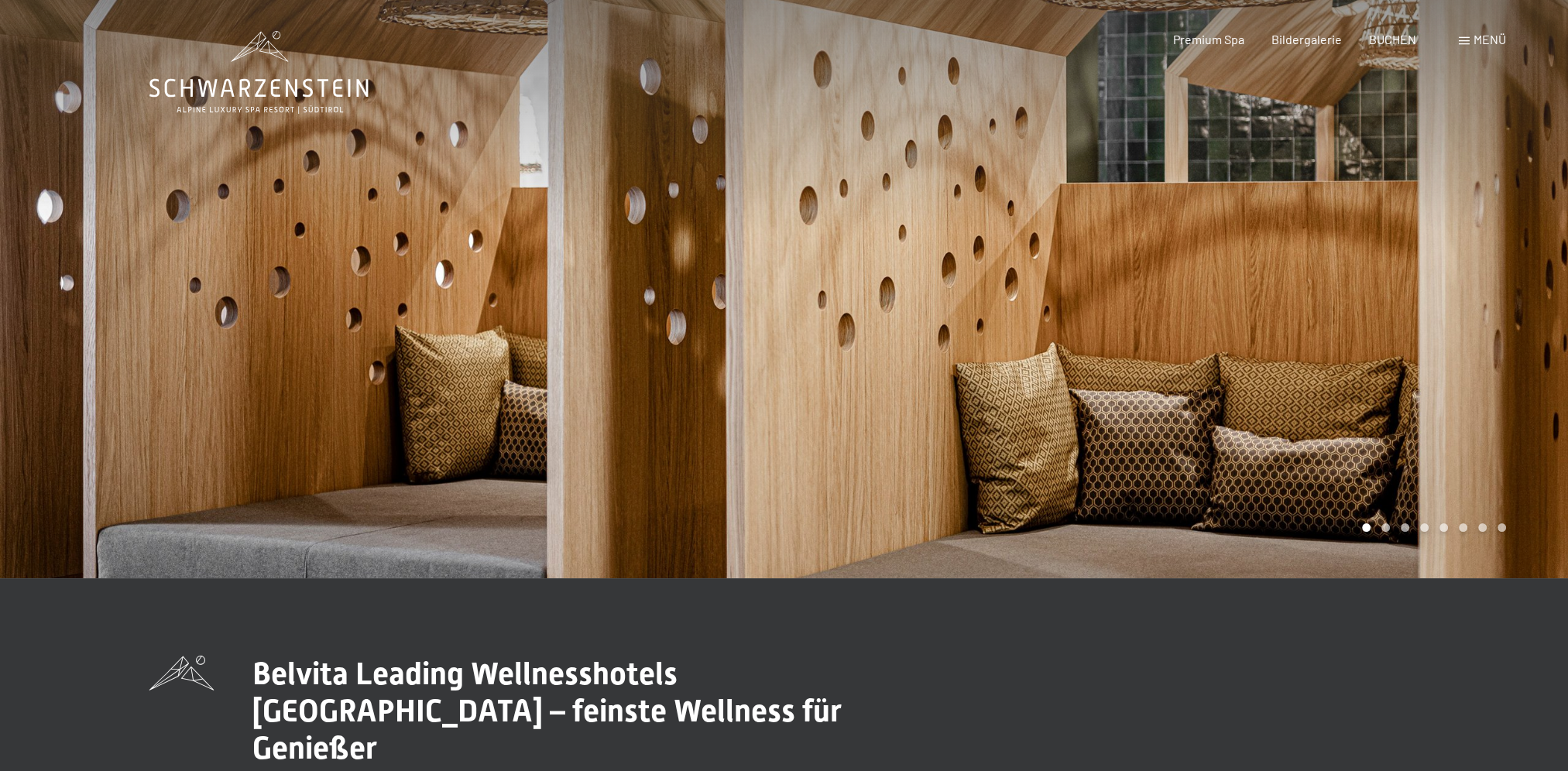
click at [1482, 377] on div at bounding box center [1176, 289] width 784 height 578
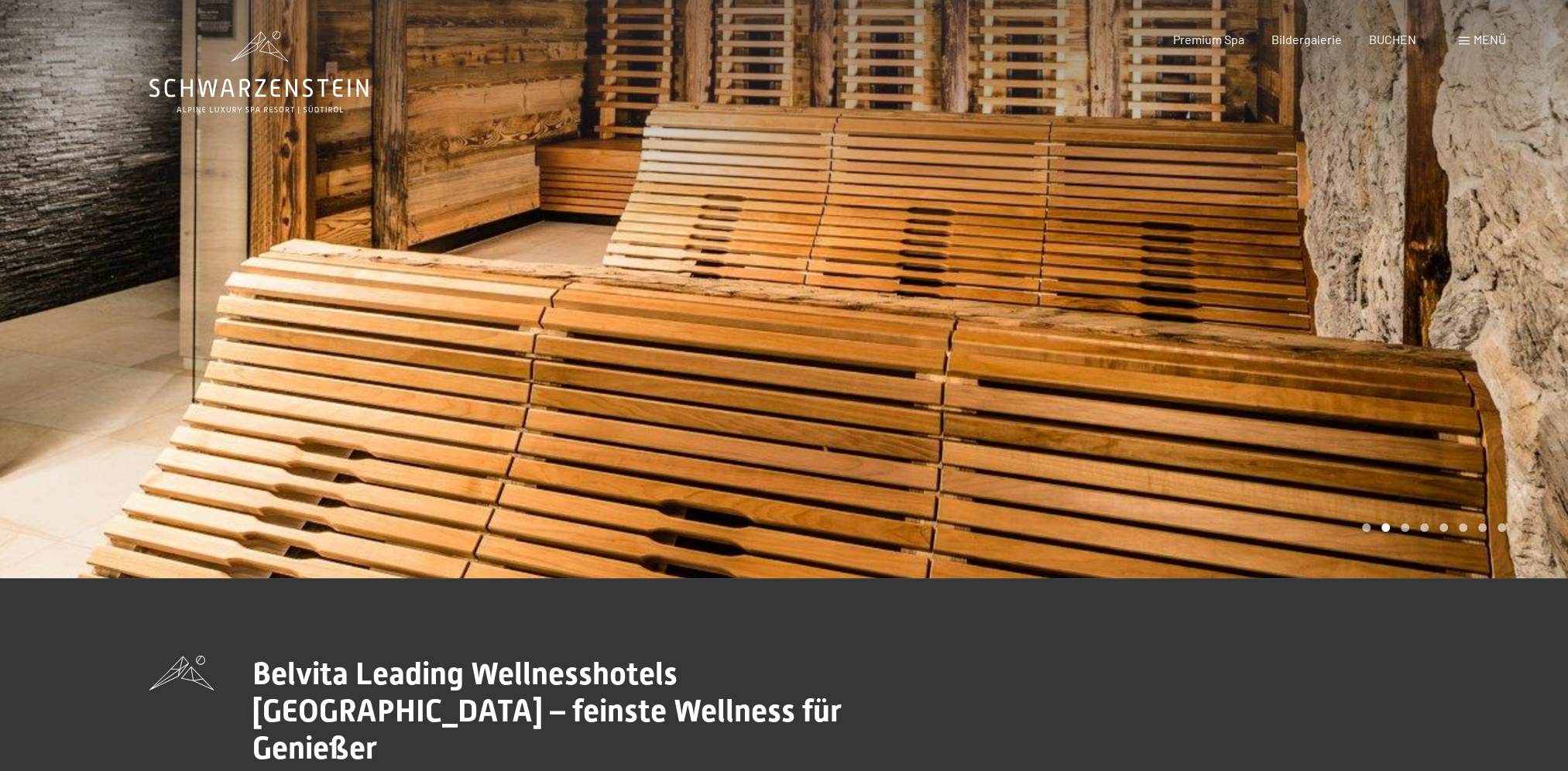
click at [1482, 377] on div at bounding box center [1176, 289] width 784 height 578
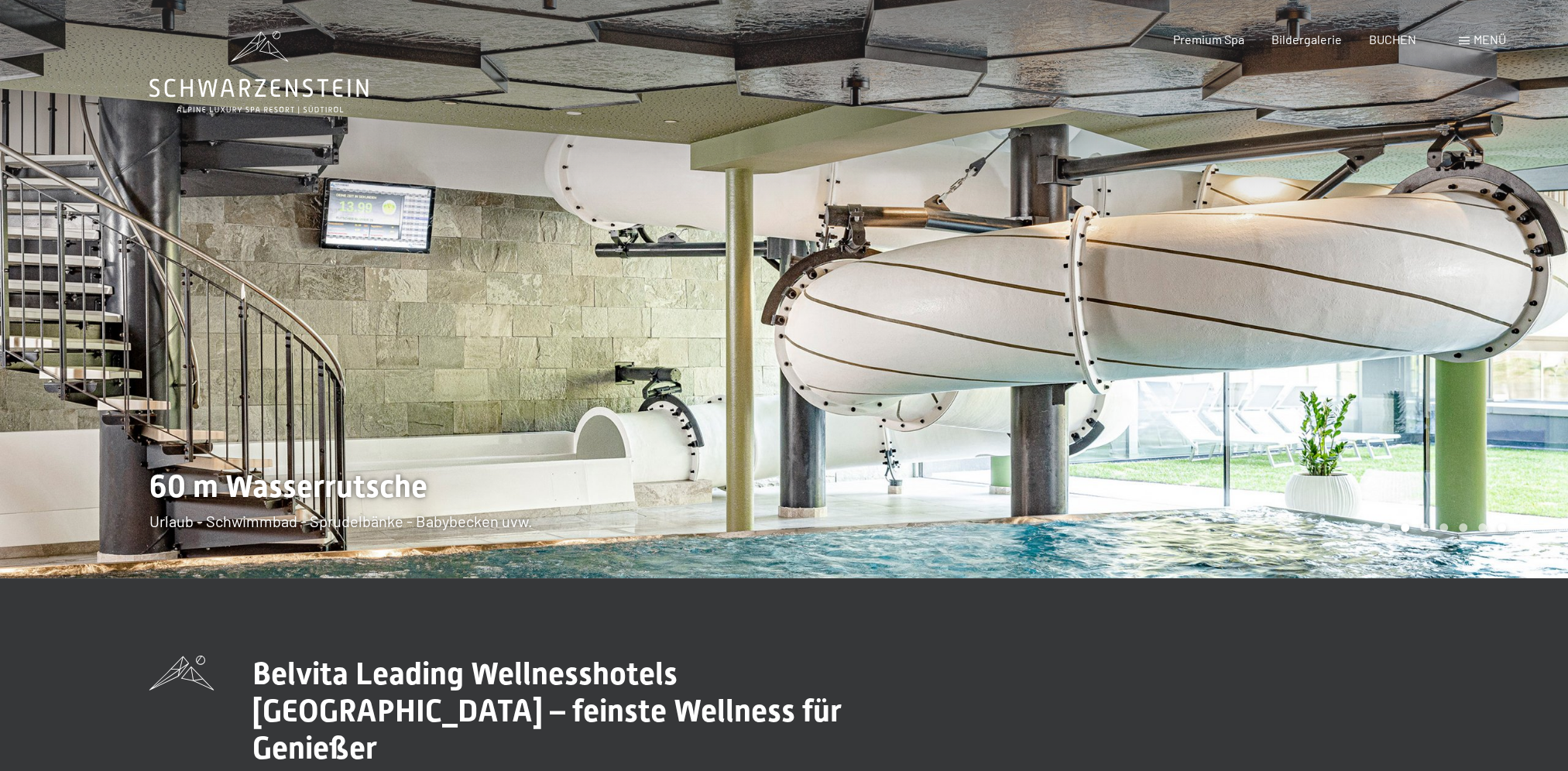
click at [1482, 377] on div at bounding box center [1176, 289] width 784 height 578
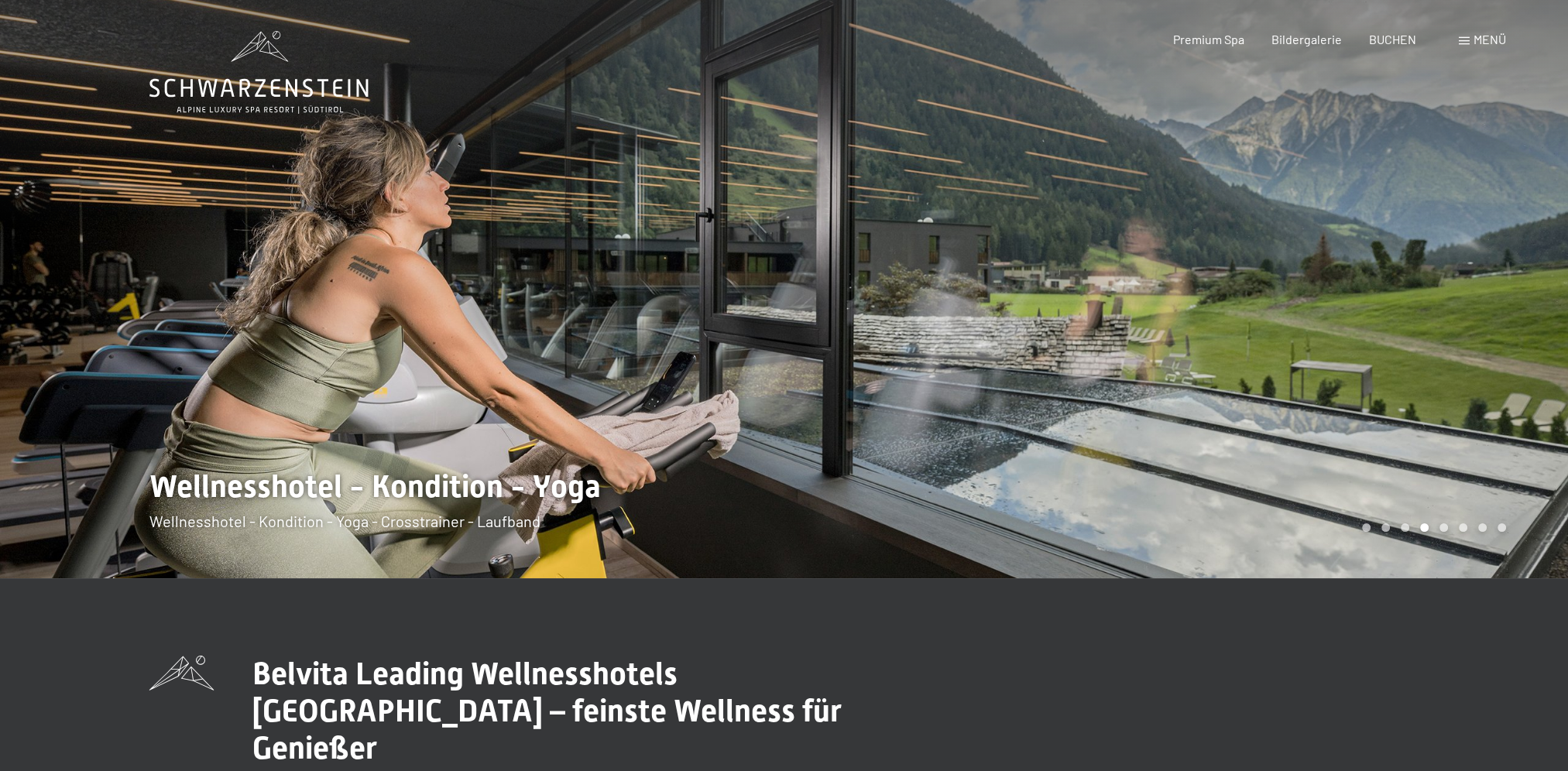
drag, startPoint x: 1482, startPoint y: 377, endPoint x: 1401, endPoint y: 377, distance: 81.0
click at [1401, 377] on div at bounding box center [1176, 289] width 784 height 578
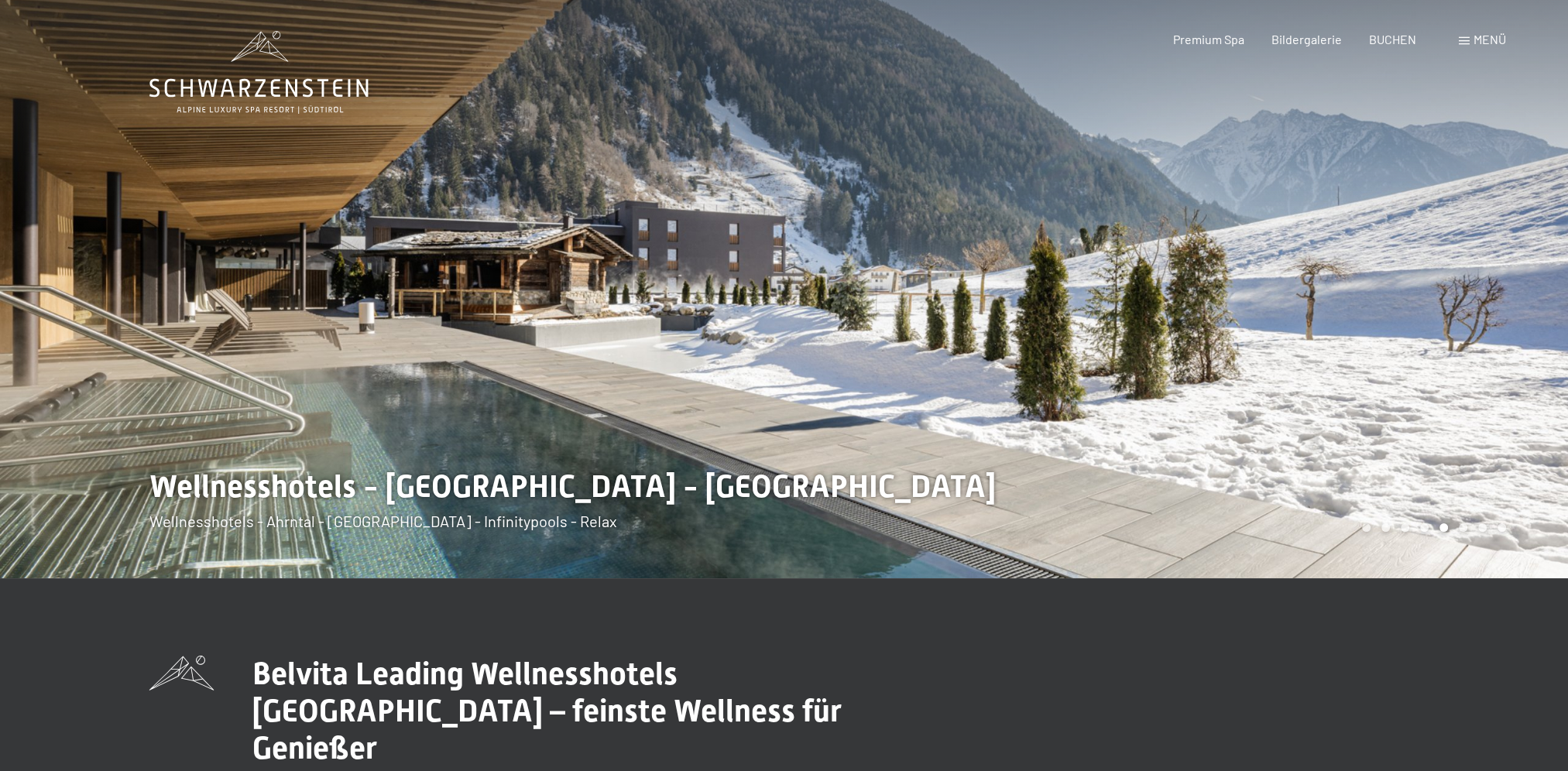
click at [136, 382] on div at bounding box center [392, 289] width 784 height 578
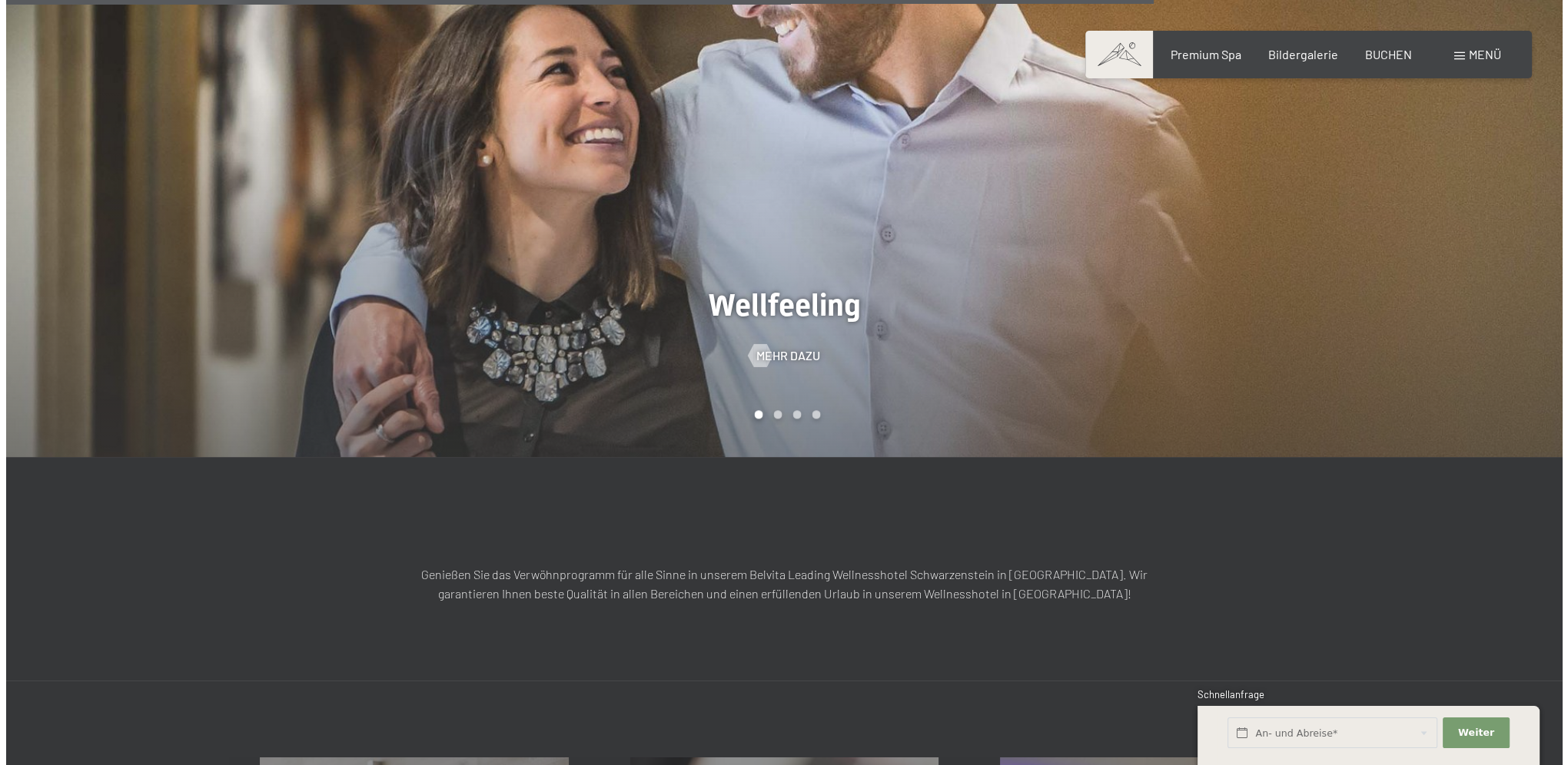
scroll to position [861, 0]
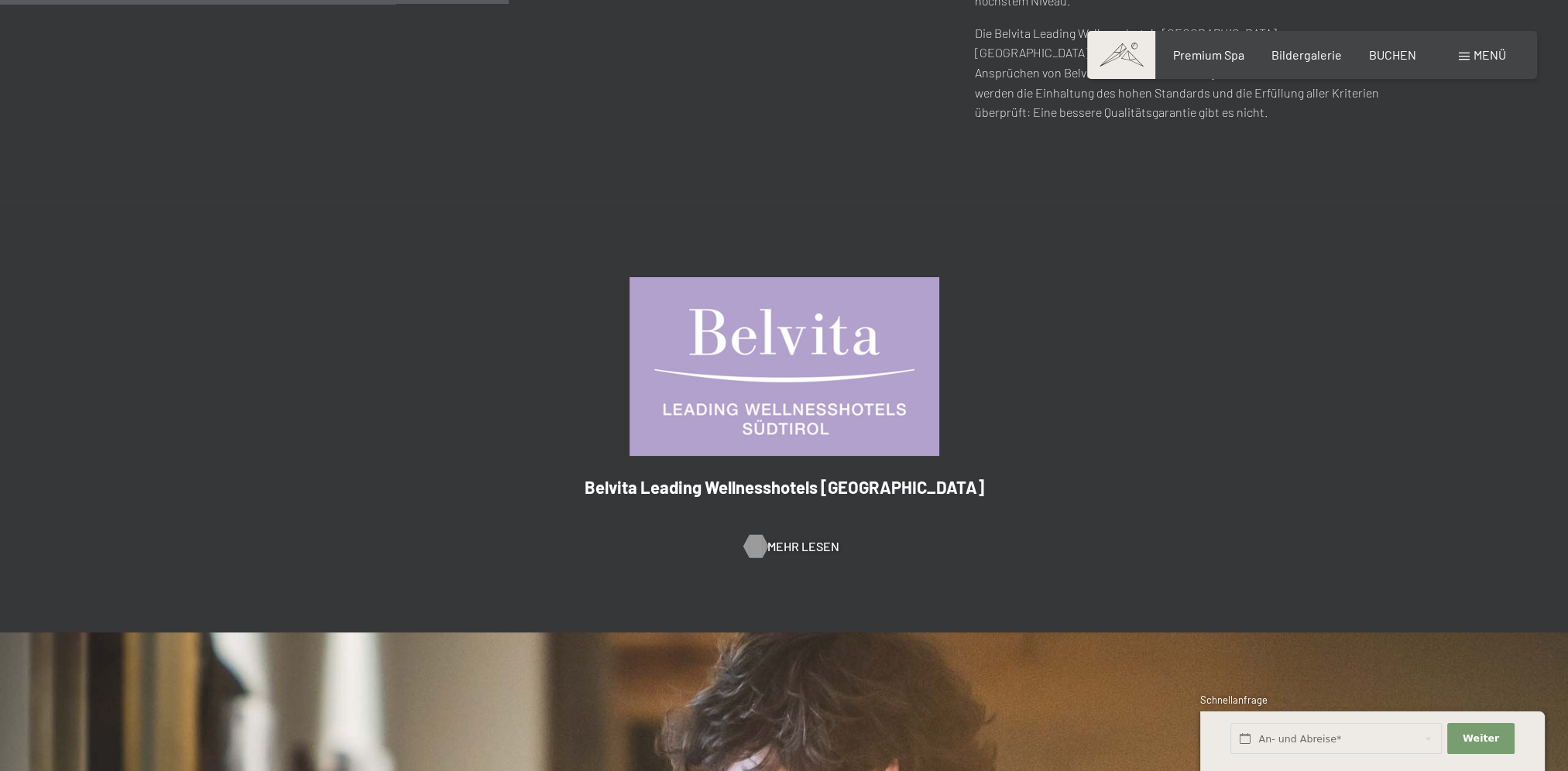
click at [783, 538] on span "Mehr Lesen" at bounding box center [803, 547] width 72 height 17
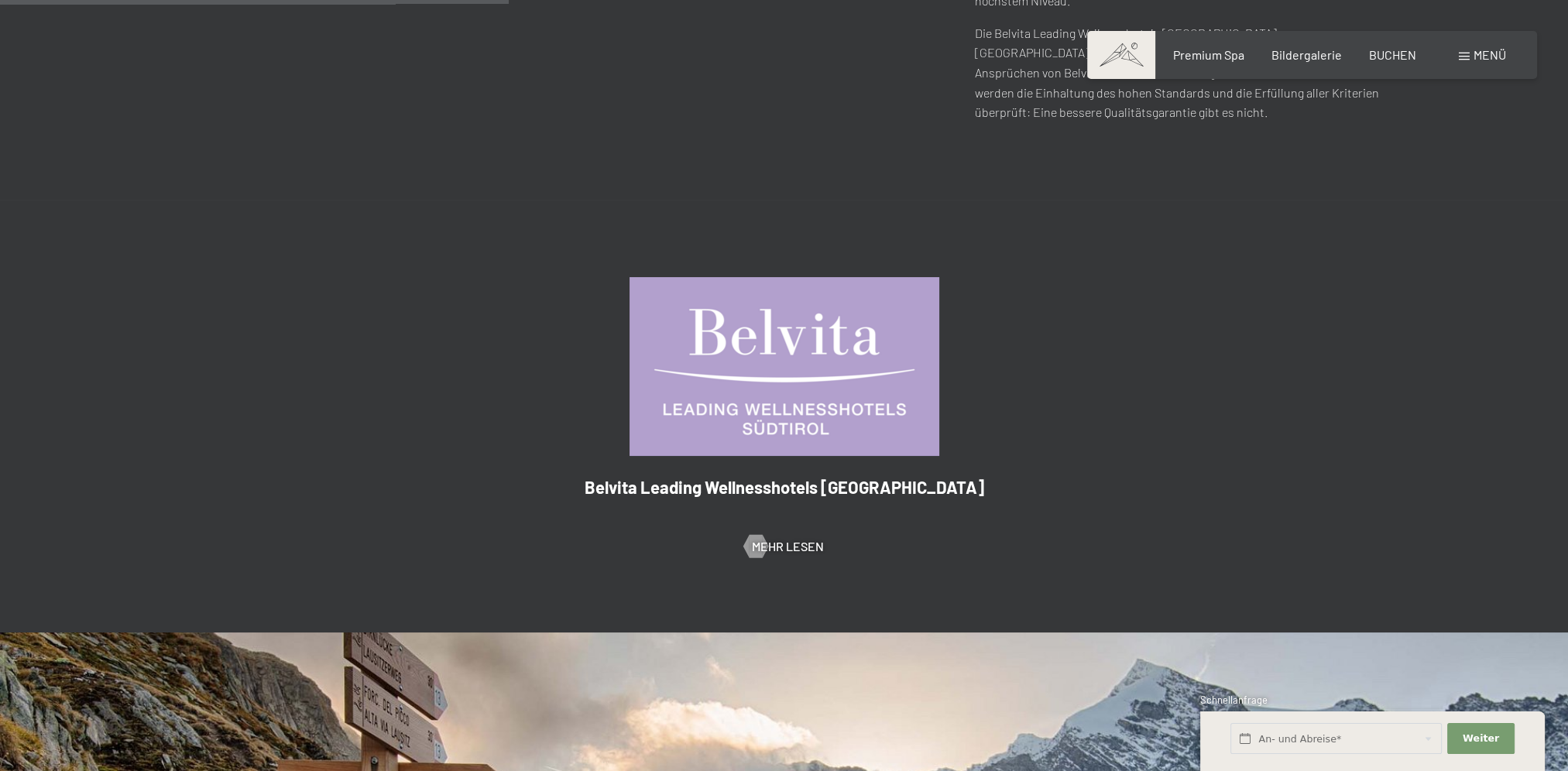
click at [1466, 59] on span at bounding box center [1463, 56] width 10 height 8
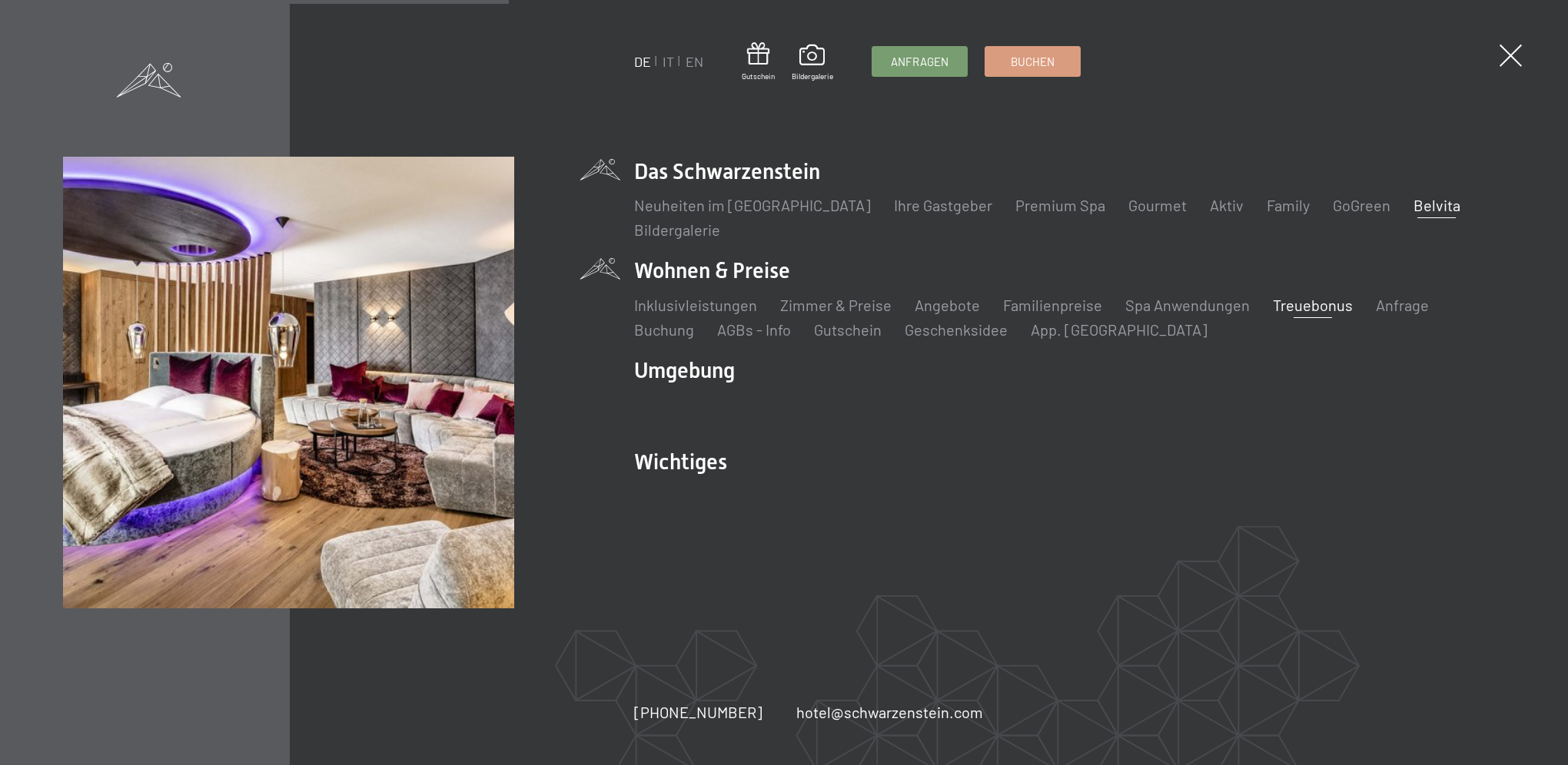
click at [1327, 311] on link "Treuebonus" at bounding box center [1312, 306] width 80 height 19
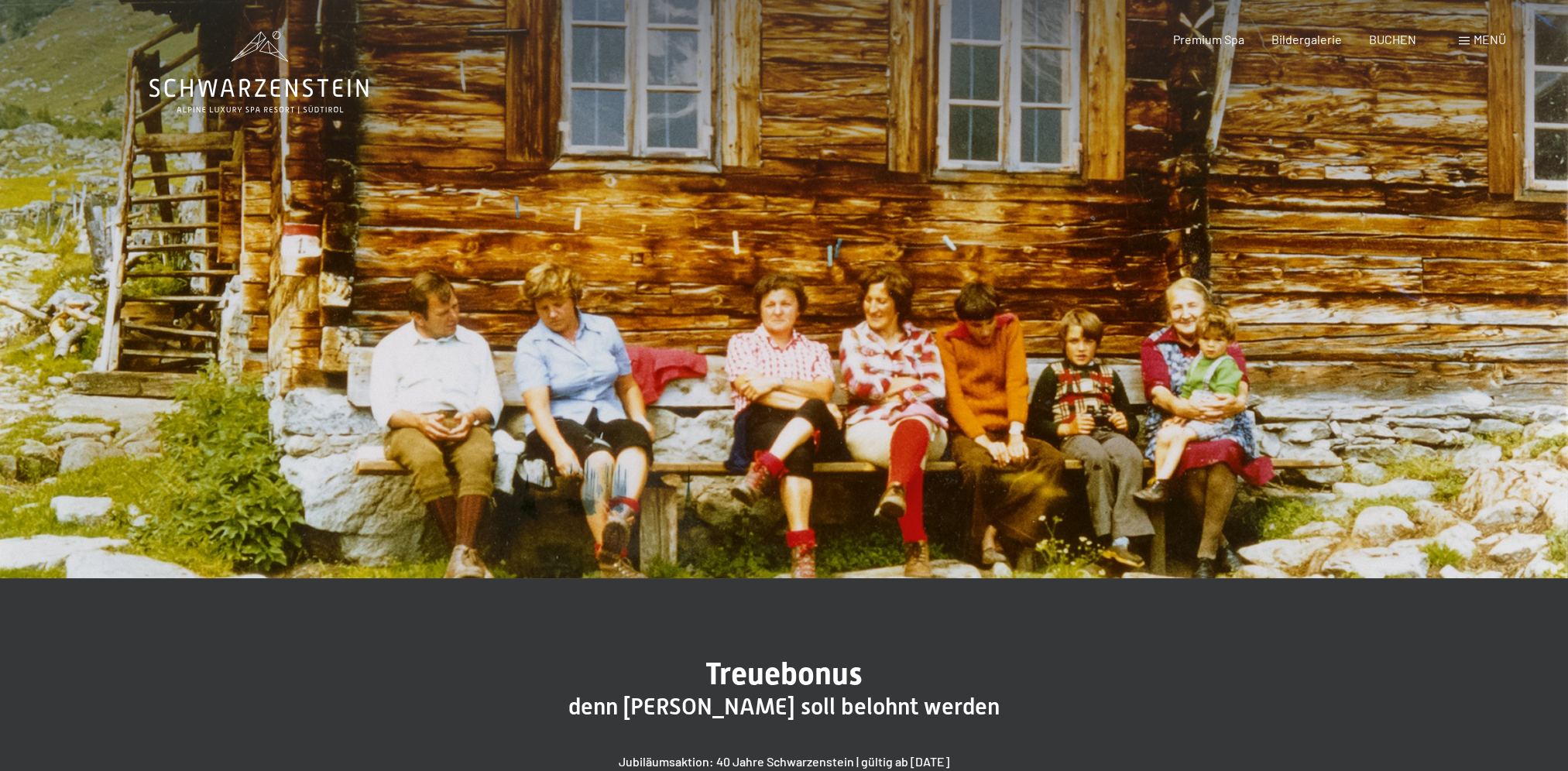
scroll to position [903, 0]
